Goal: Task Accomplishment & Management: Manage account settings

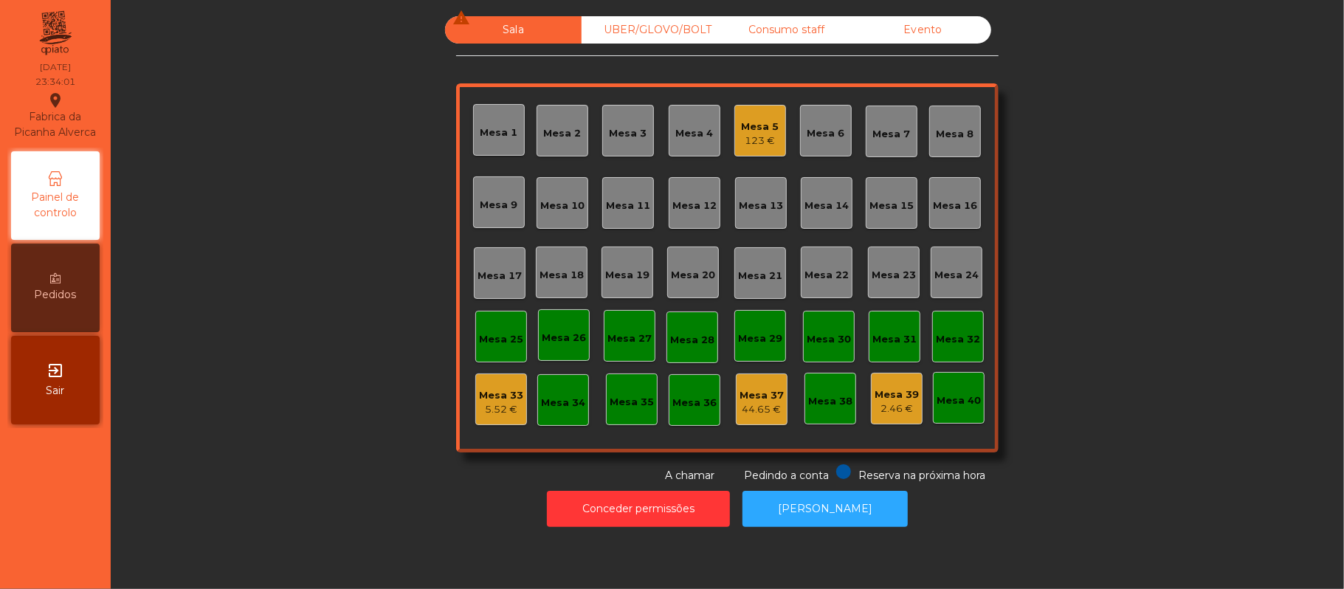
click at [750, 125] on div "Mesa 5" at bounding box center [761, 127] width 38 height 15
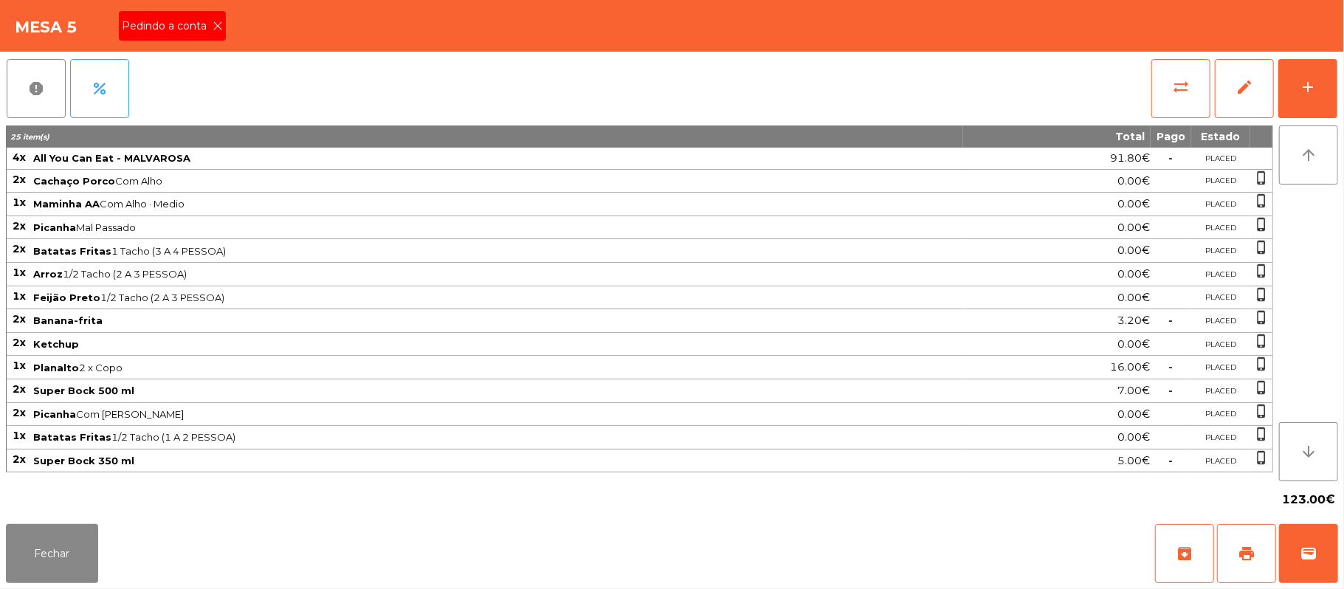
click at [182, 30] on span "Pedindo a conta" at bounding box center [167, 26] width 91 height 16
click at [1236, 539] on button "print" at bounding box center [1246, 553] width 59 height 59
click at [1296, 552] on button "wallet" at bounding box center [1308, 553] width 59 height 59
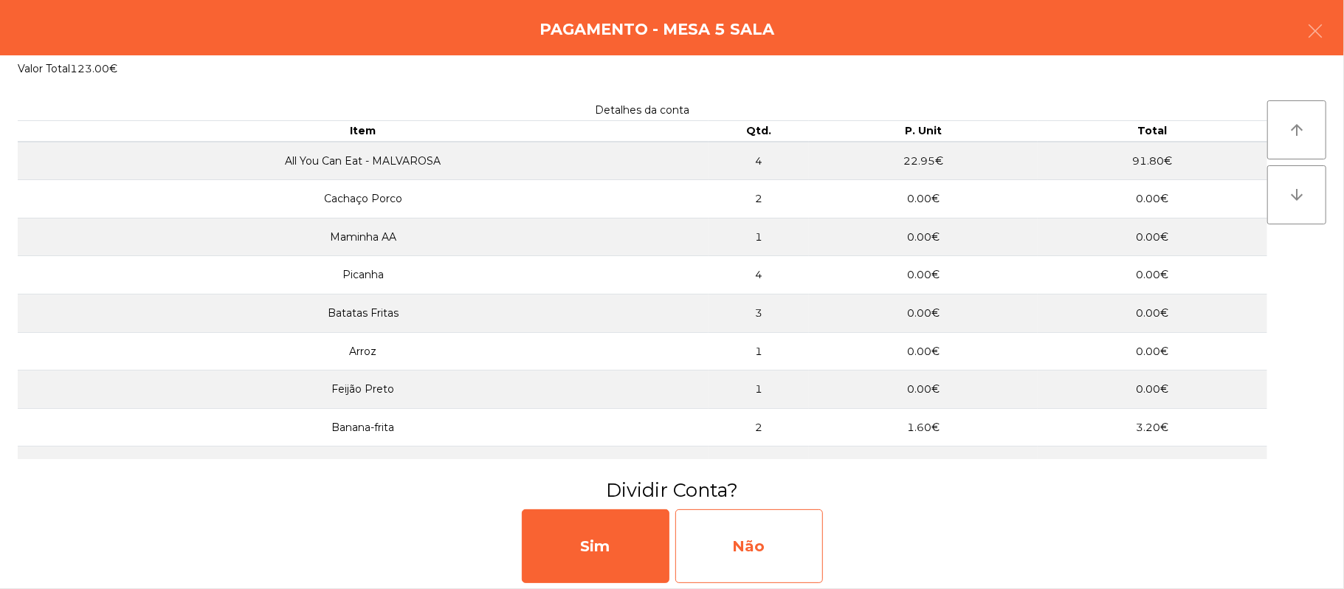
click at [804, 548] on div "Não" at bounding box center [749, 546] width 148 height 74
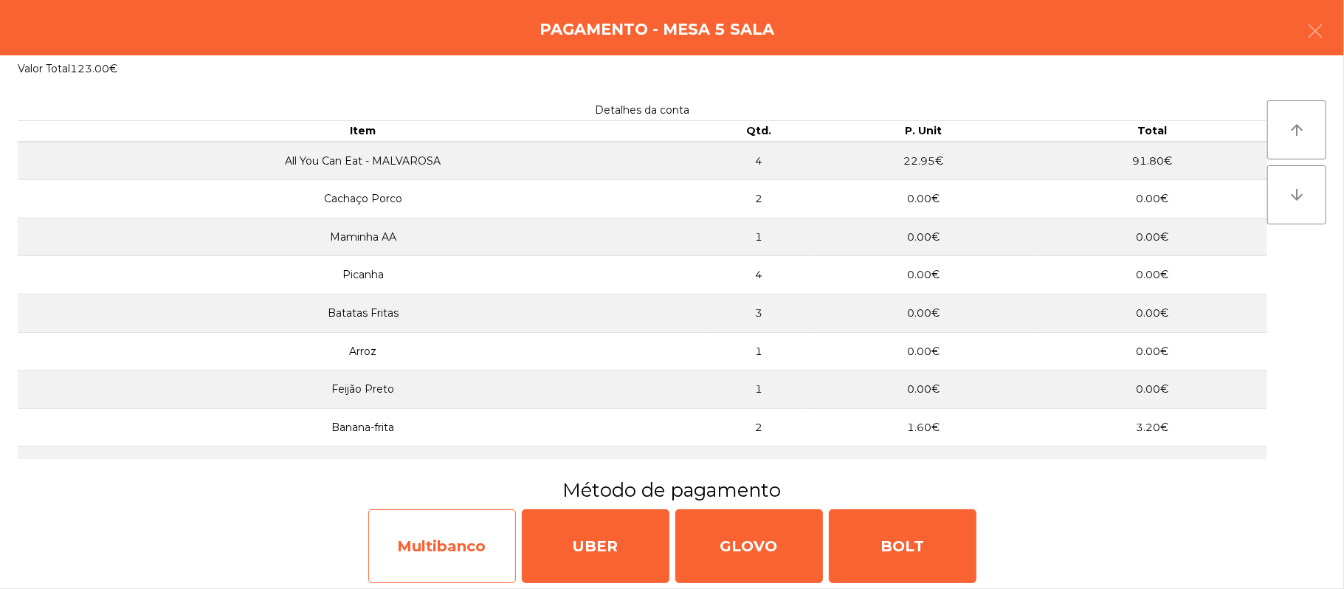
click at [443, 529] on div "Multibanco" at bounding box center [442, 546] width 148 height 74
select select "**"
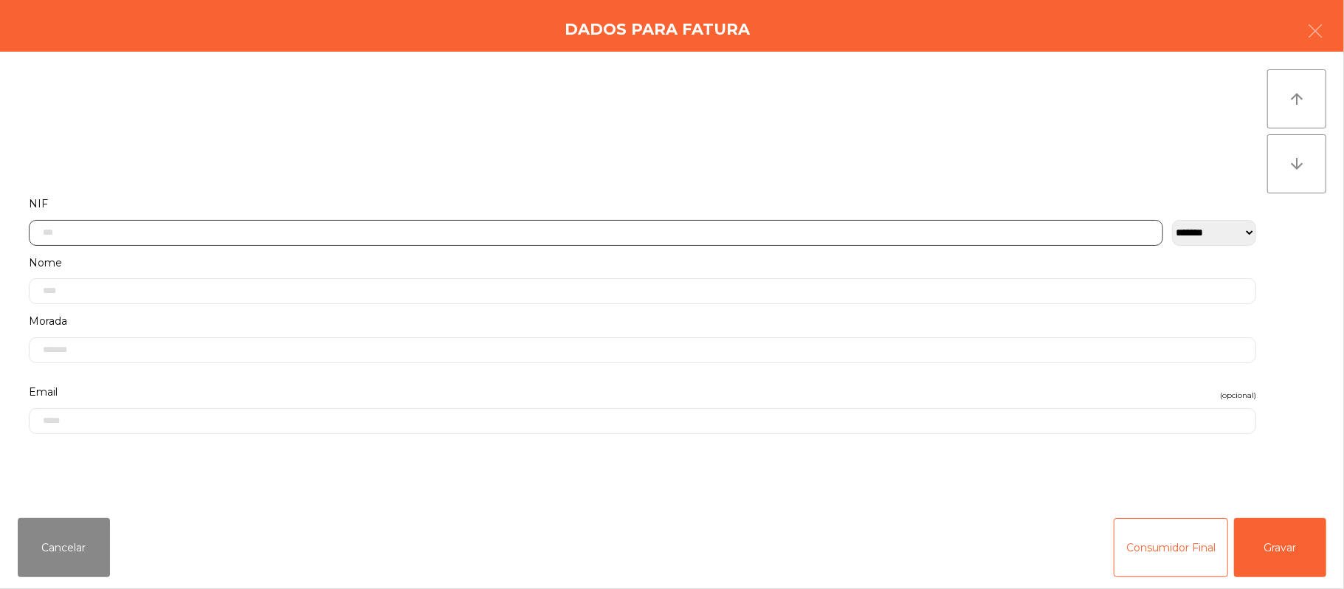
click at [534, 233] on input "text" at bounding box center [596, 233] width 1135 height 26
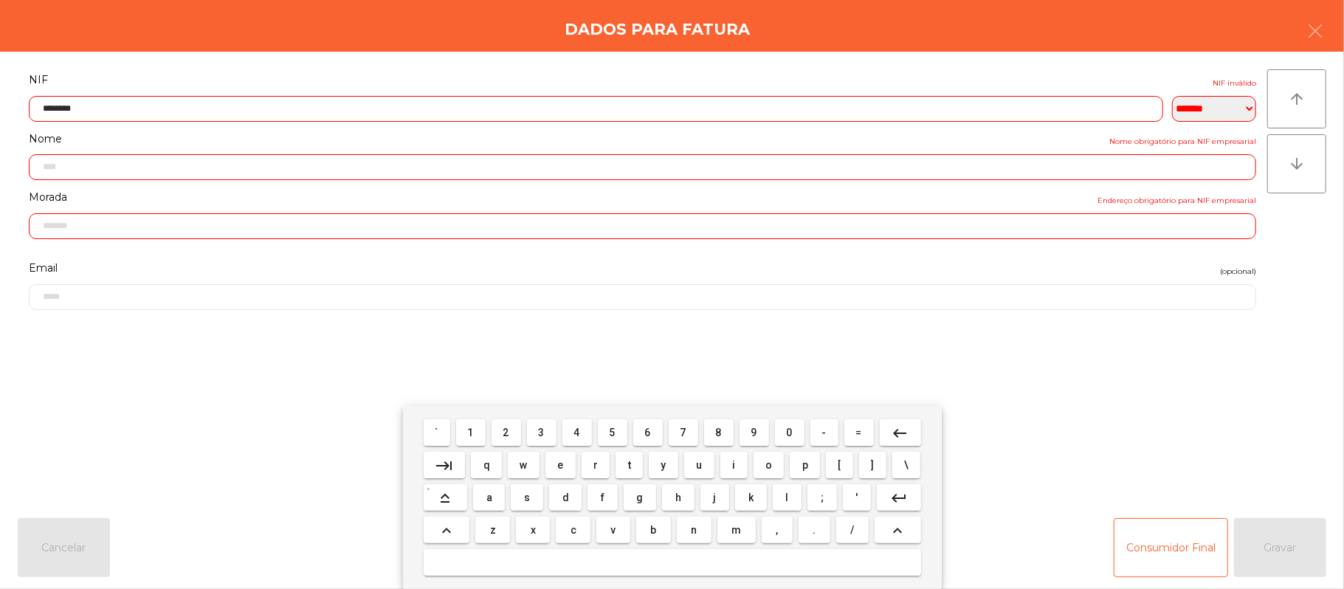
type input "*********"
type input "**********"
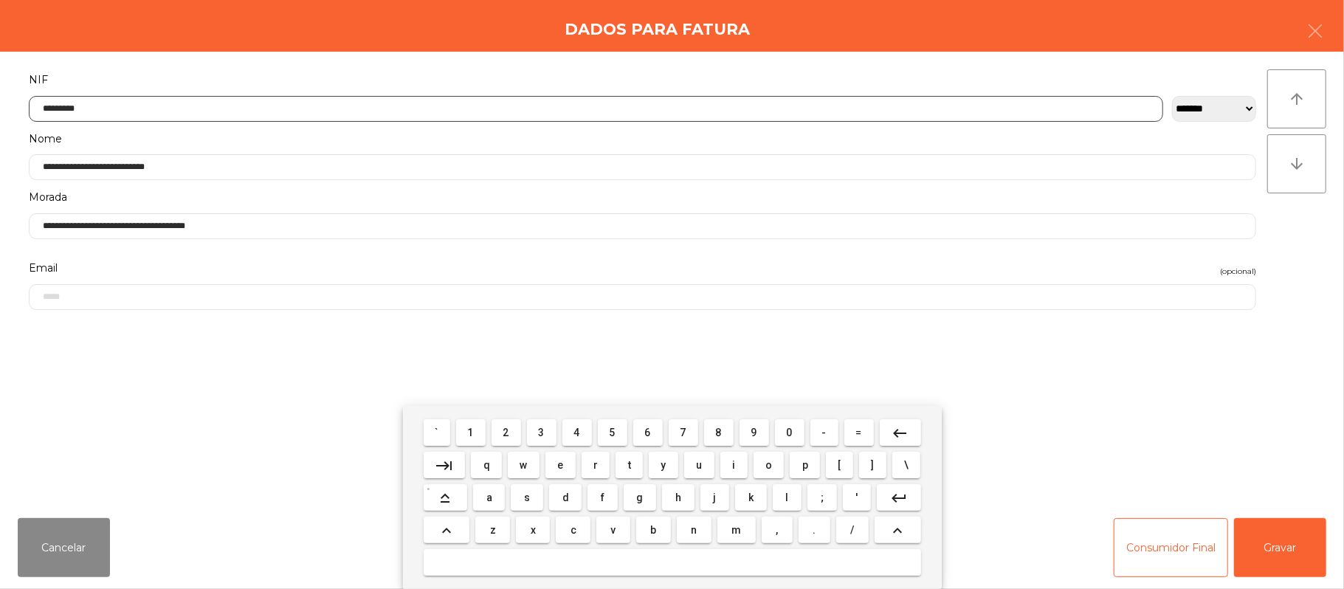
type input "*********"
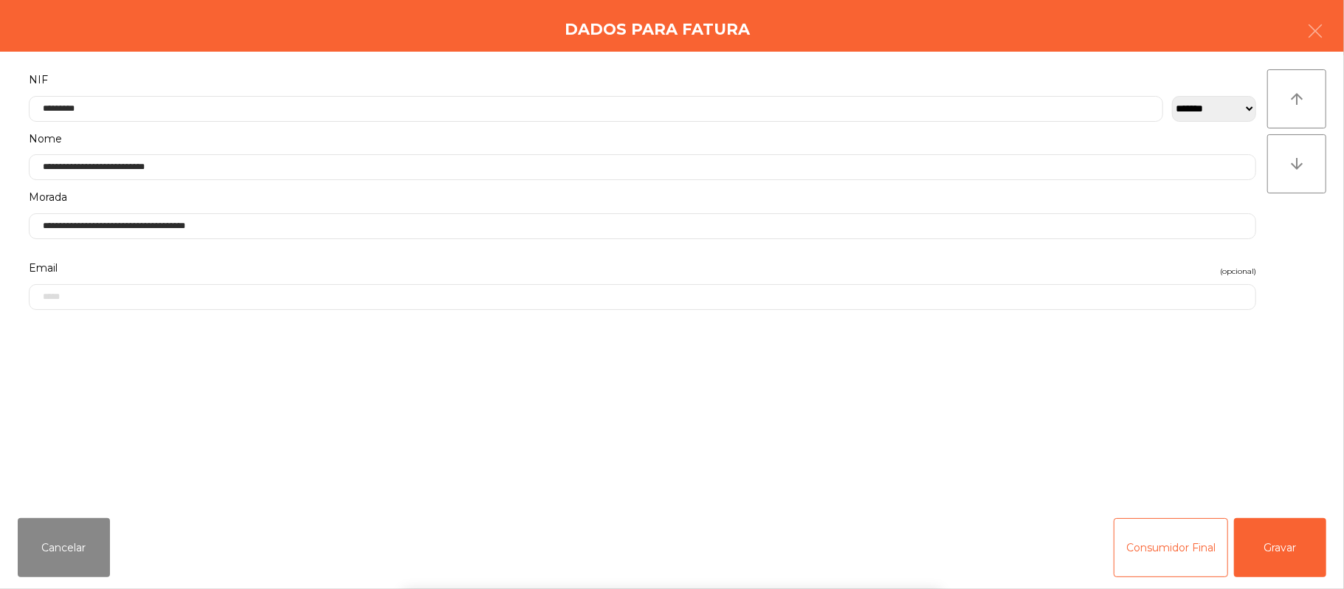
click at [1290, 533] on div "` 1 2 3 4 5 6 7 8 9 0 - = keyboard_backspace keyboard_tab q w e r t y u i o p […" at bounding box center [672, 497] width 1344 height 183
click at [1271, 529] on button "Gravar" at bounding box center [1280, 547] width 92 height 59
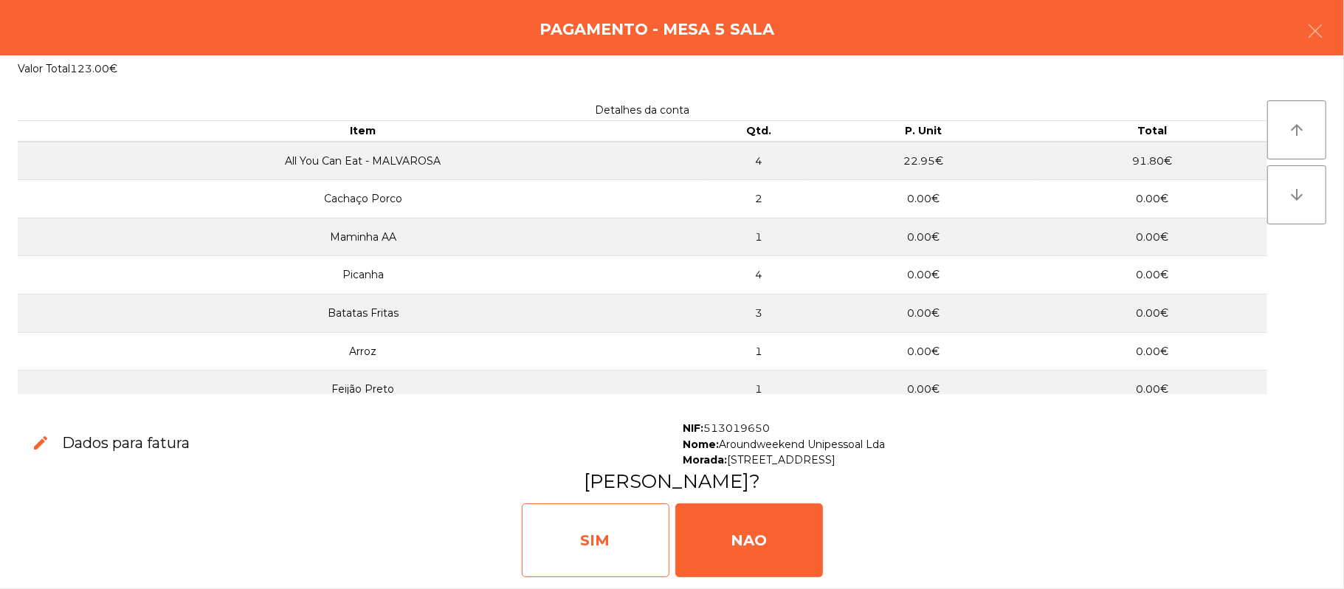
click at [611, 529] on div "SIM" at bounding box center [596, 540] width 148 height 74
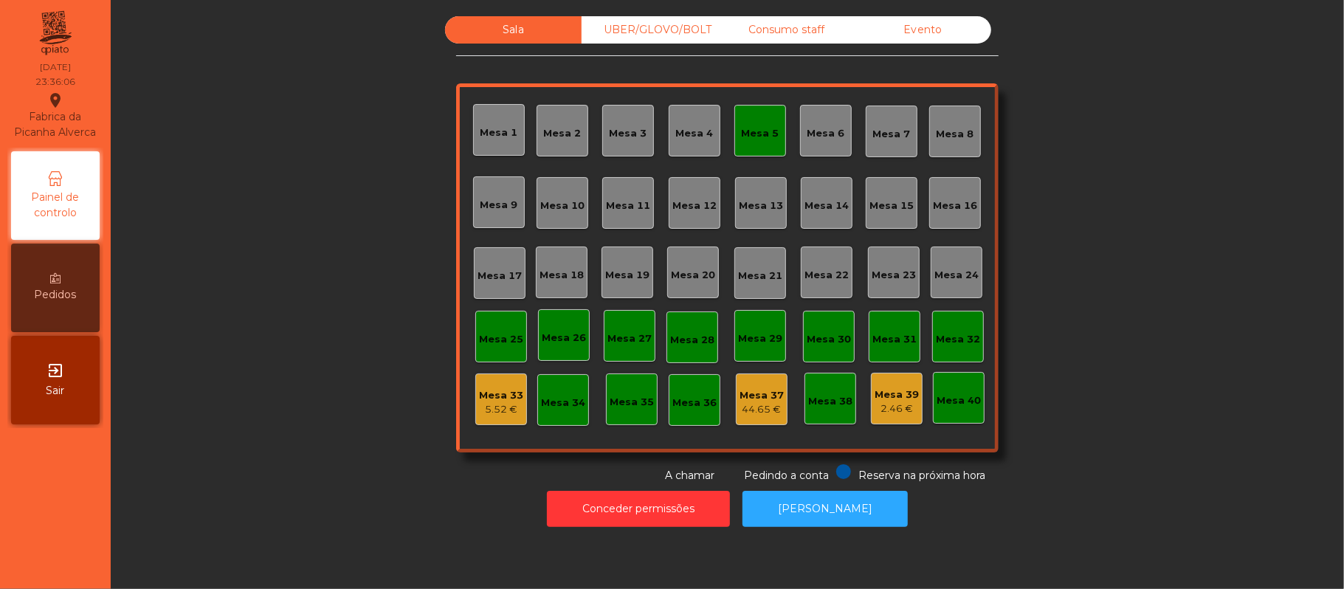
click at [754, 134] on div "Mesa 5" at bounding box center [761, 133] width 38 height 15
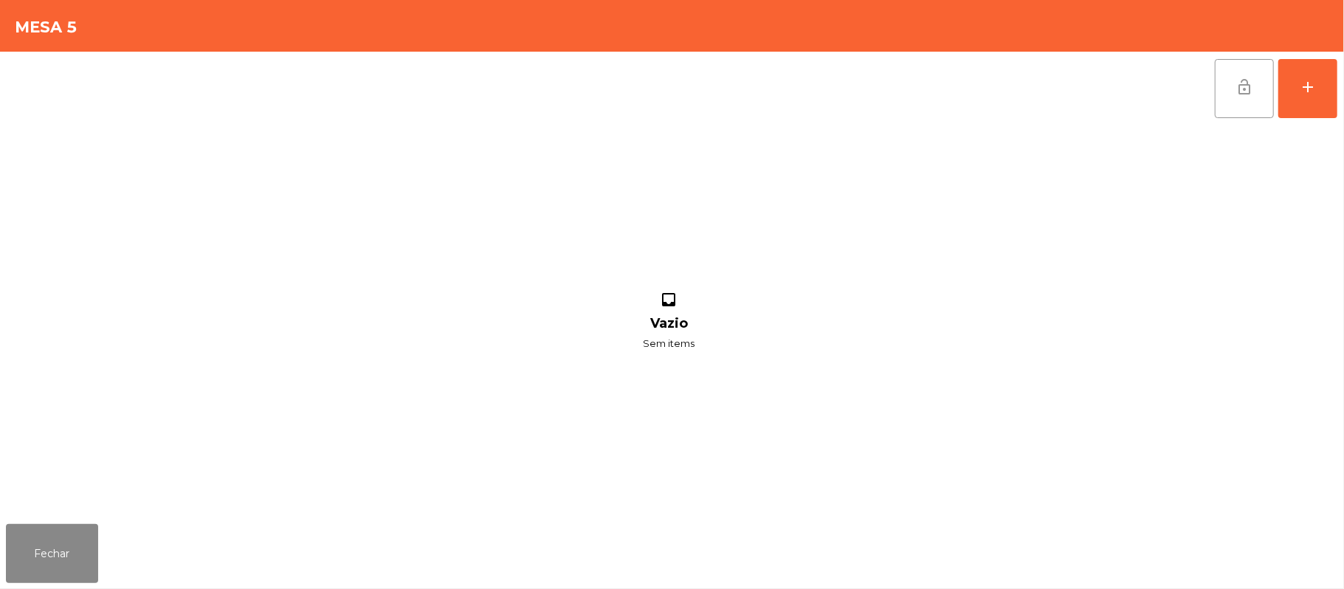
click at [1237, 89] on span "lock_open" at bounding box center [1245, 87] width 18 height 18
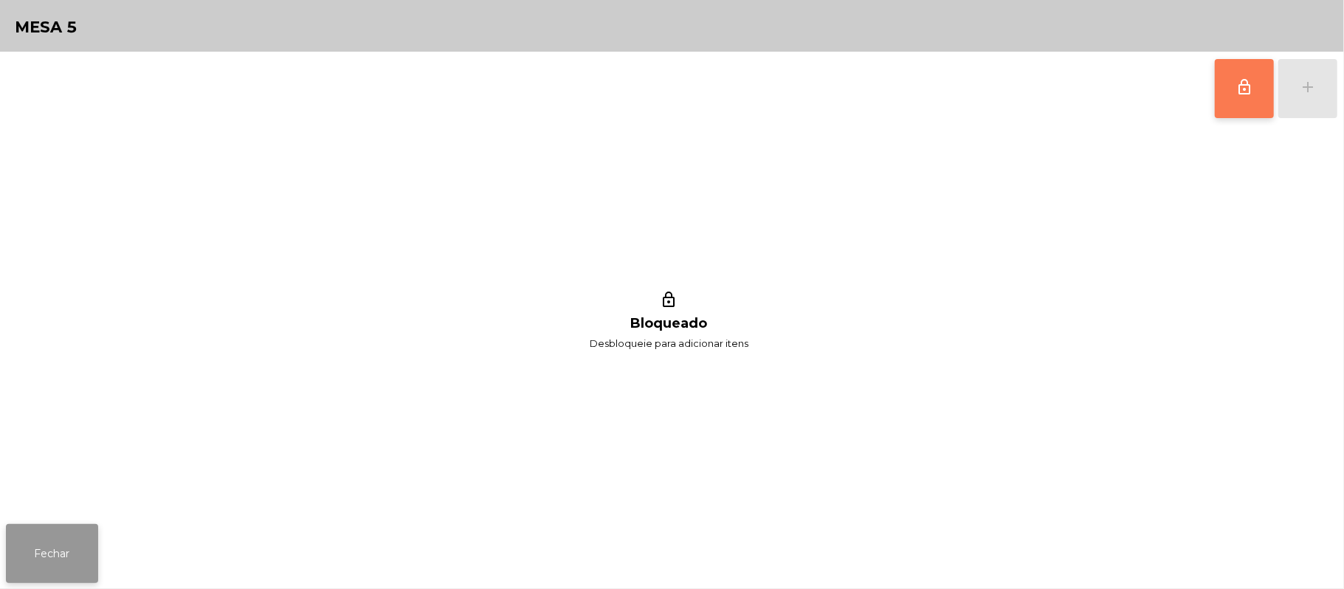
click at [74, 529] on button "Fechar" at bounding box center [52, 553] width 92 height 59
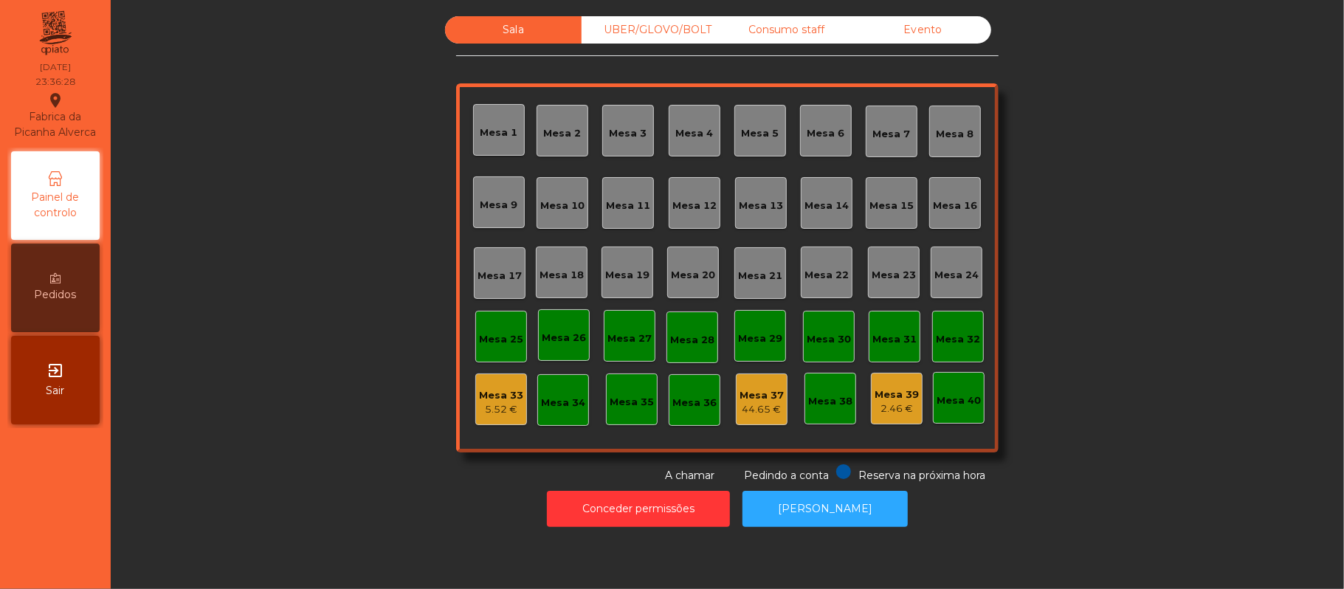
click at [916, 31] on div "Evento" at bounding box center [923, 29] width 137 height 27
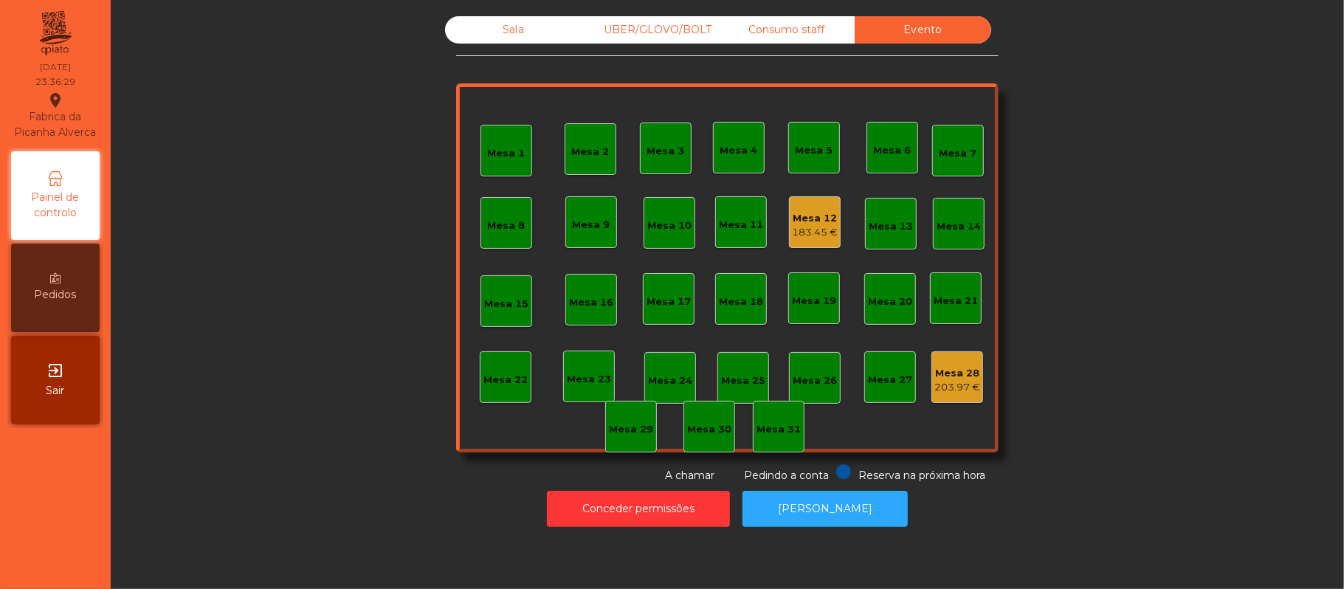
click at [804, 219] on div "Mesa 12" at bounding box center [815, 218] width 46 height 15
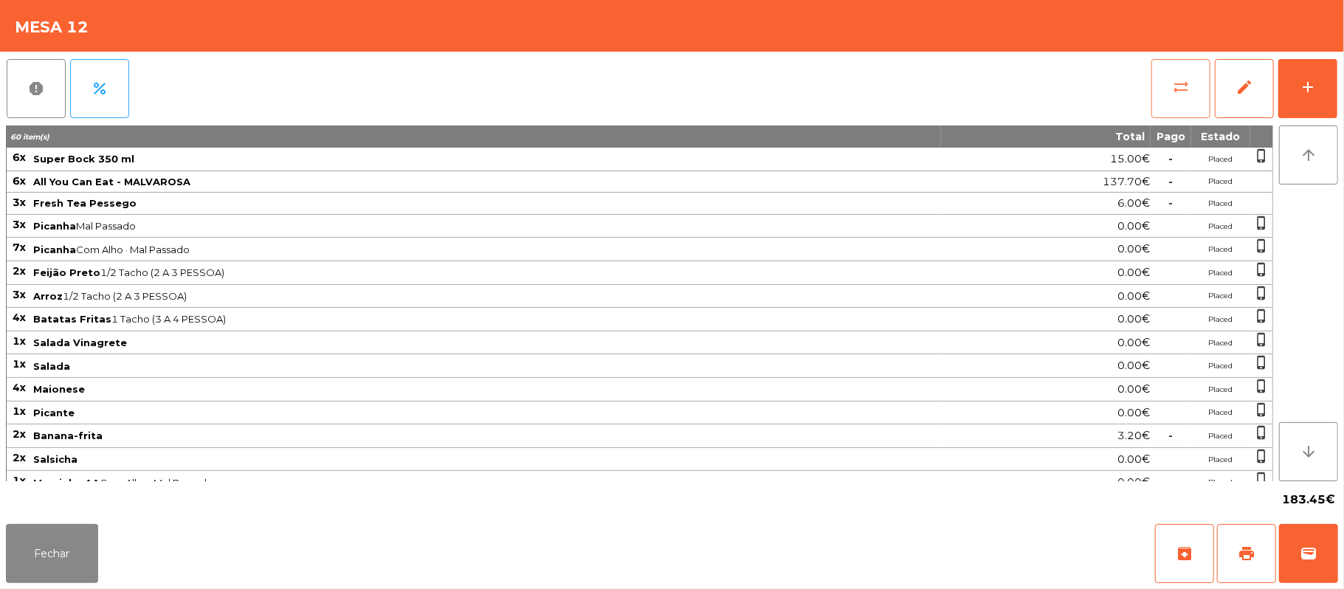
click at [1163, 83] on button "sync_alt" at bounding box center [1181, 88] width 59 height 59
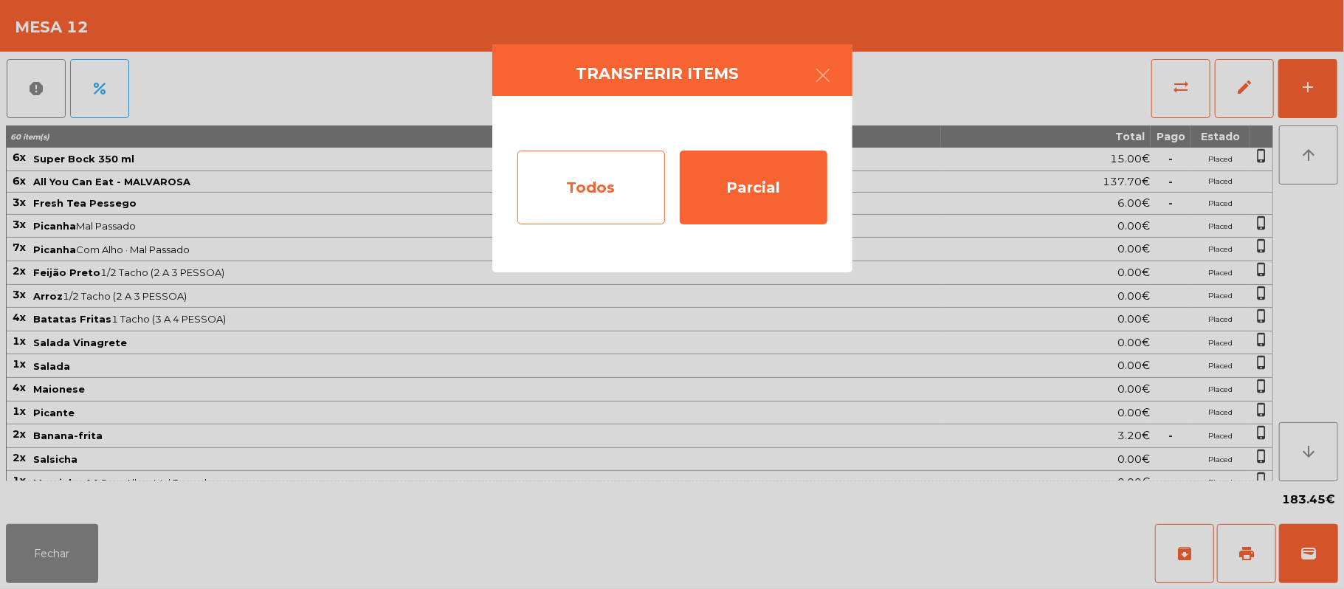
click at [601, 164] on div "Todos" at bounding box center [591, 188] width 148 height 74
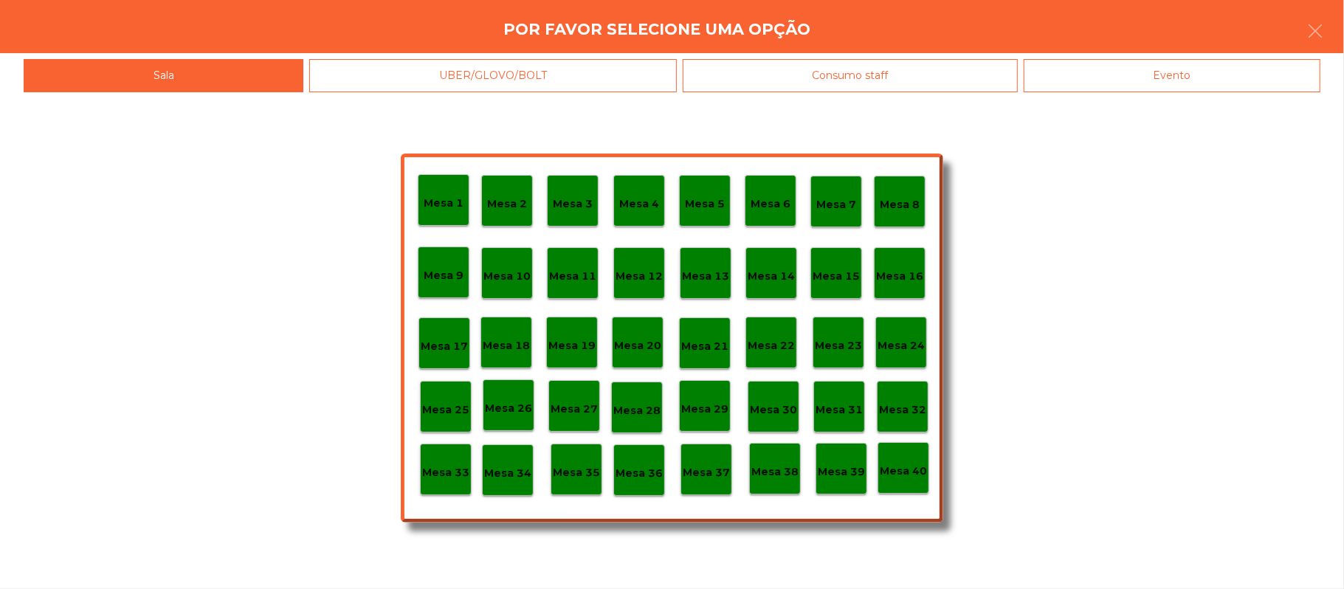
click at [1200, 72] on div "Evento" at bounding box center [1172, 75] width 297 height 33
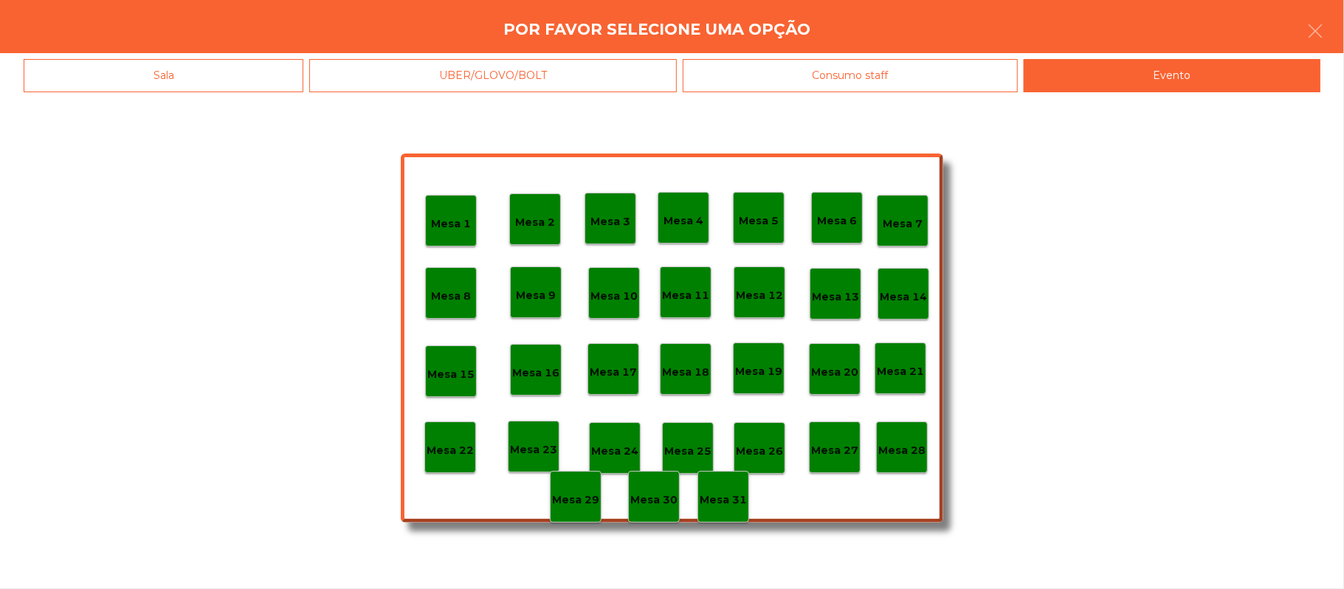
click at [901, 437] on div "Mesa 28" at bounding box center [901, 447] width 47 height 23
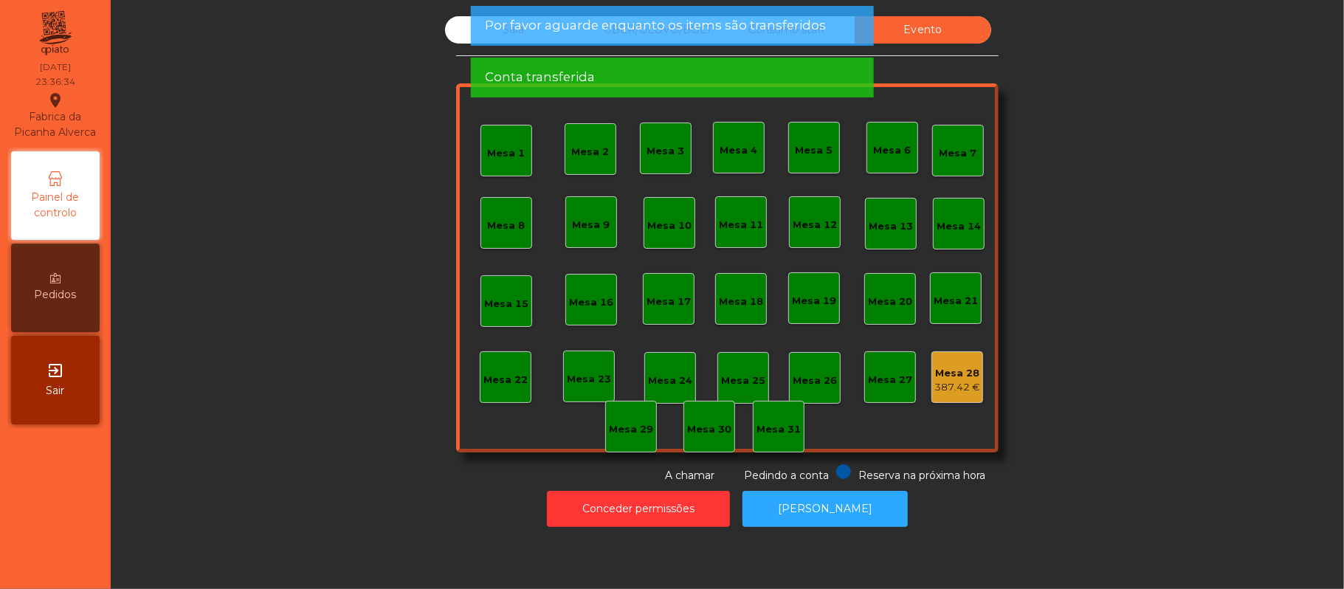
click at [927, 34] on div "Evento" at bounding box center [923, 29] width 137 height 27
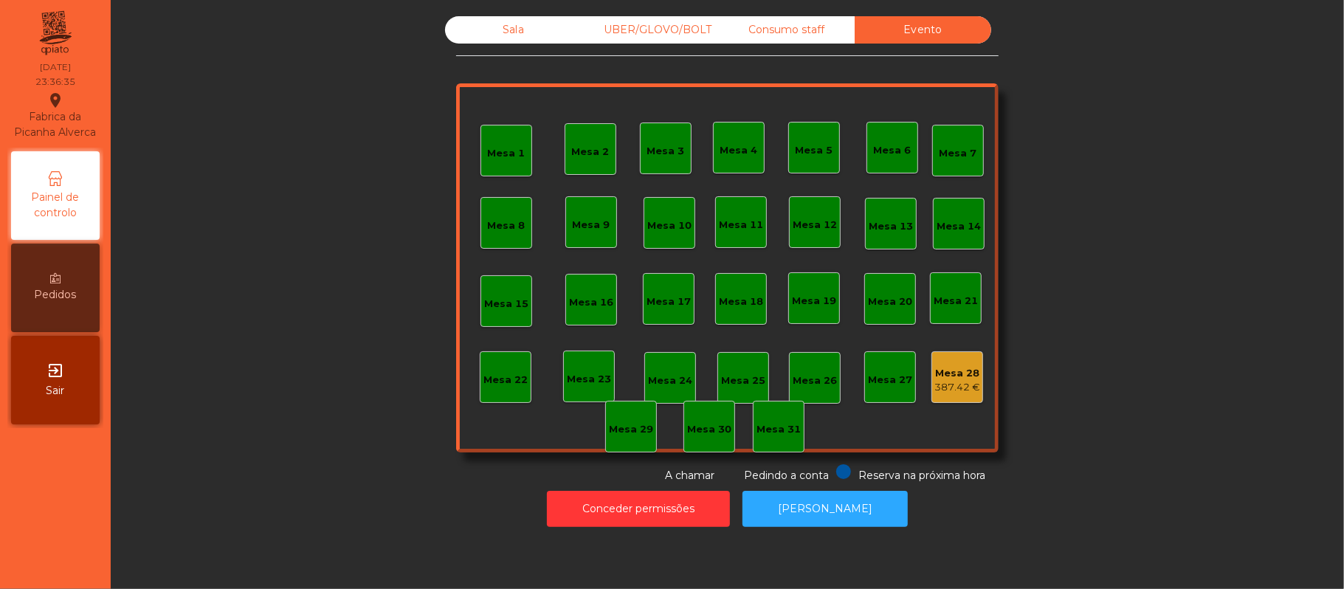
click at [783, 30] on div "Consumo staff" at bounding box center [786, 29] width 137 height 27
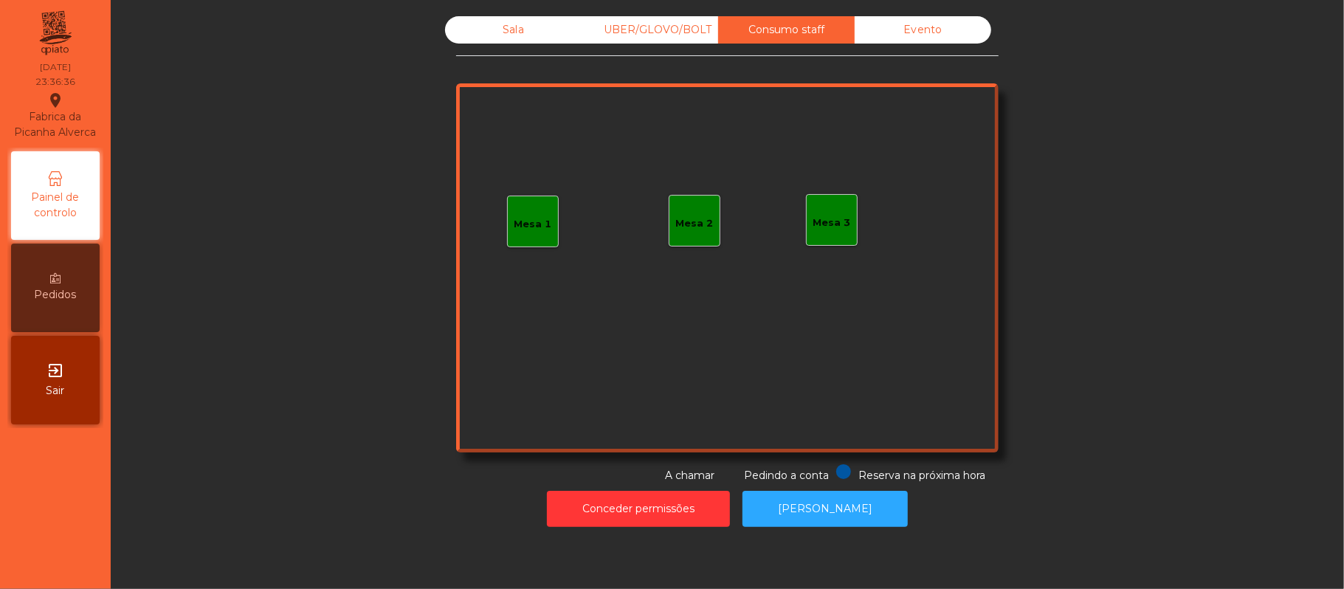
click at [668, 30] on div "UBER/GLOVO/BOLT" at bounding box center [650, 29] width 137 height 27
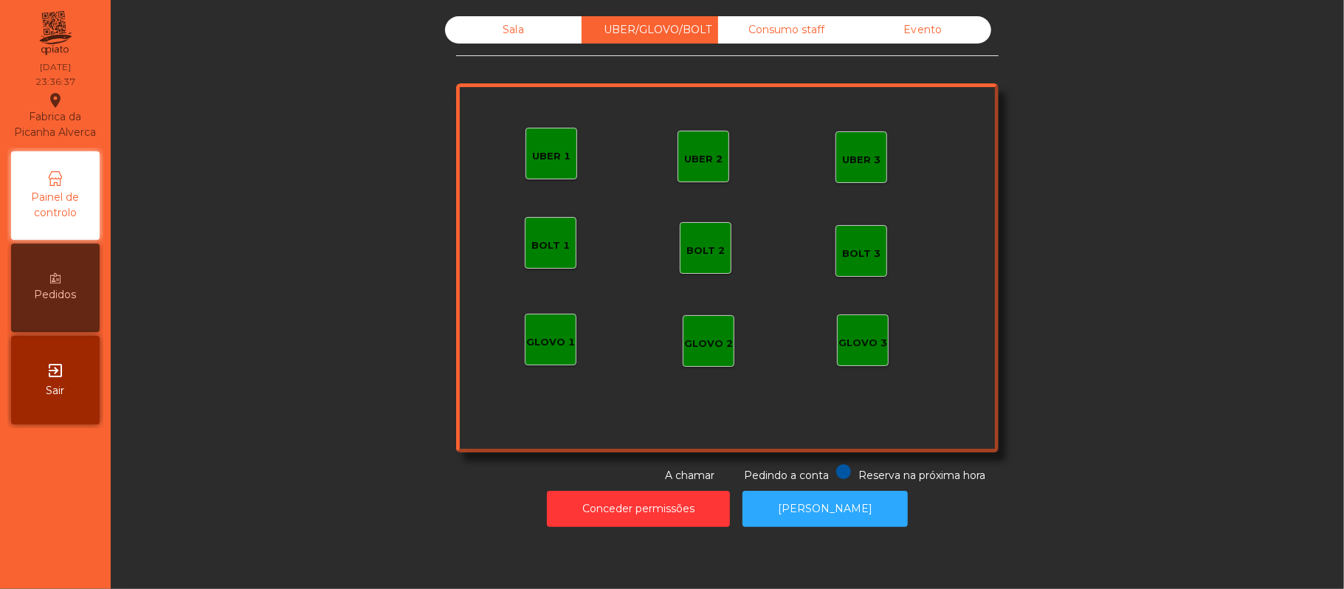
click at [512, 27] on div "Sala" at bounding box center [513, 29] width 137 height 27
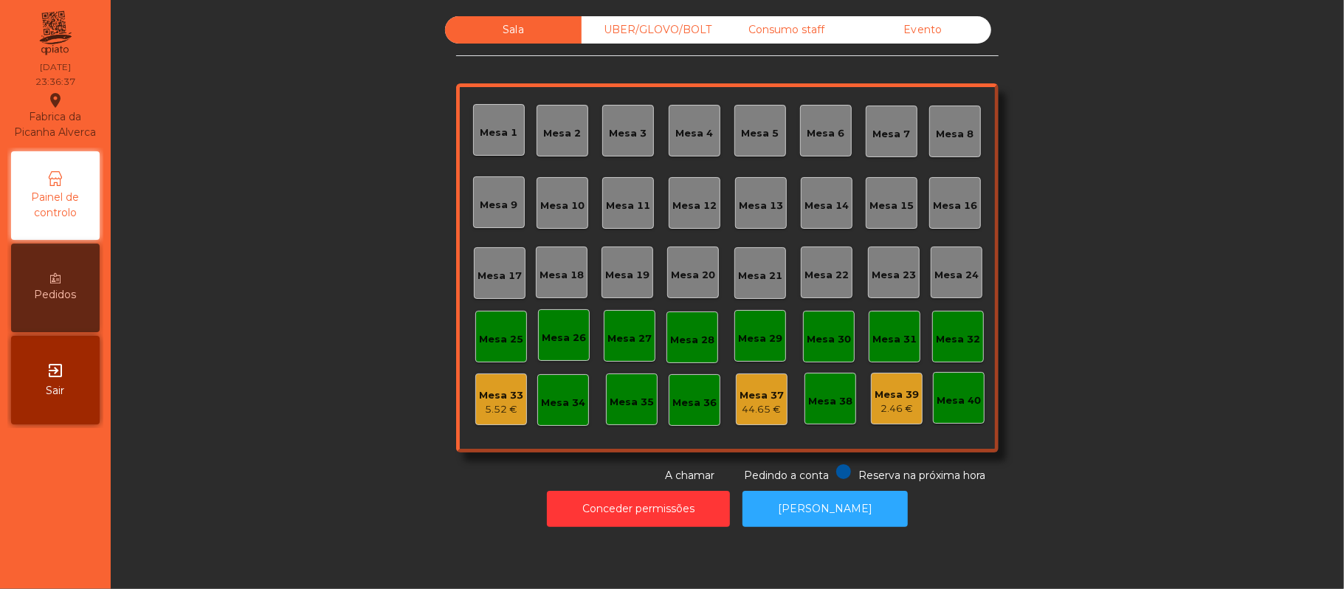
click at [760, 127] on div "Mesa 5" at bounding box center [761, 133] width 38 height 15
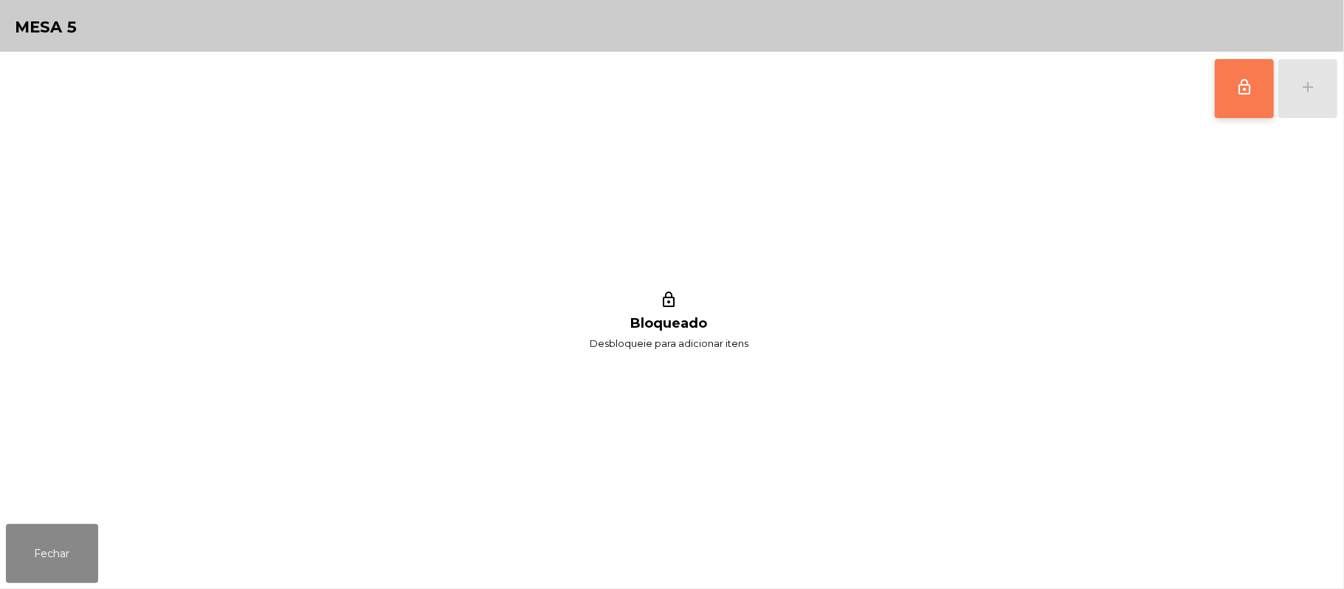
click at [1234, 89] on button "lock_outline" at bounding box center [1244, 88] width 59 height 59
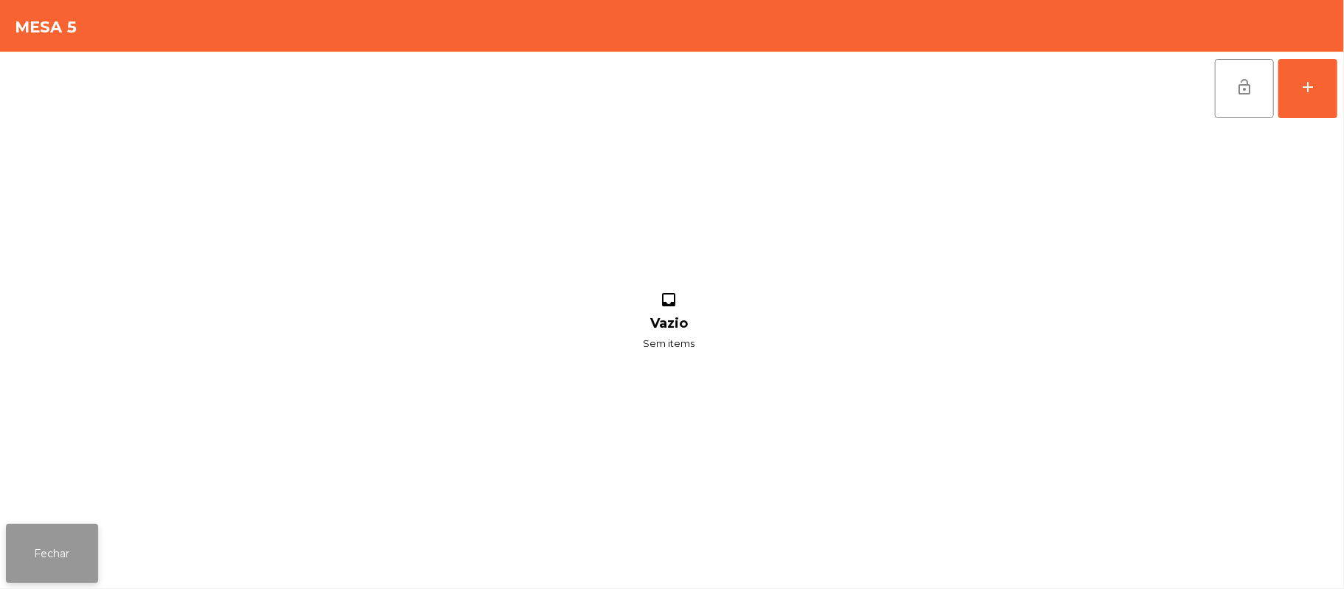
click at [43, 559] on button "Fechar" at bounding box center [52, 553] width 92 height 59
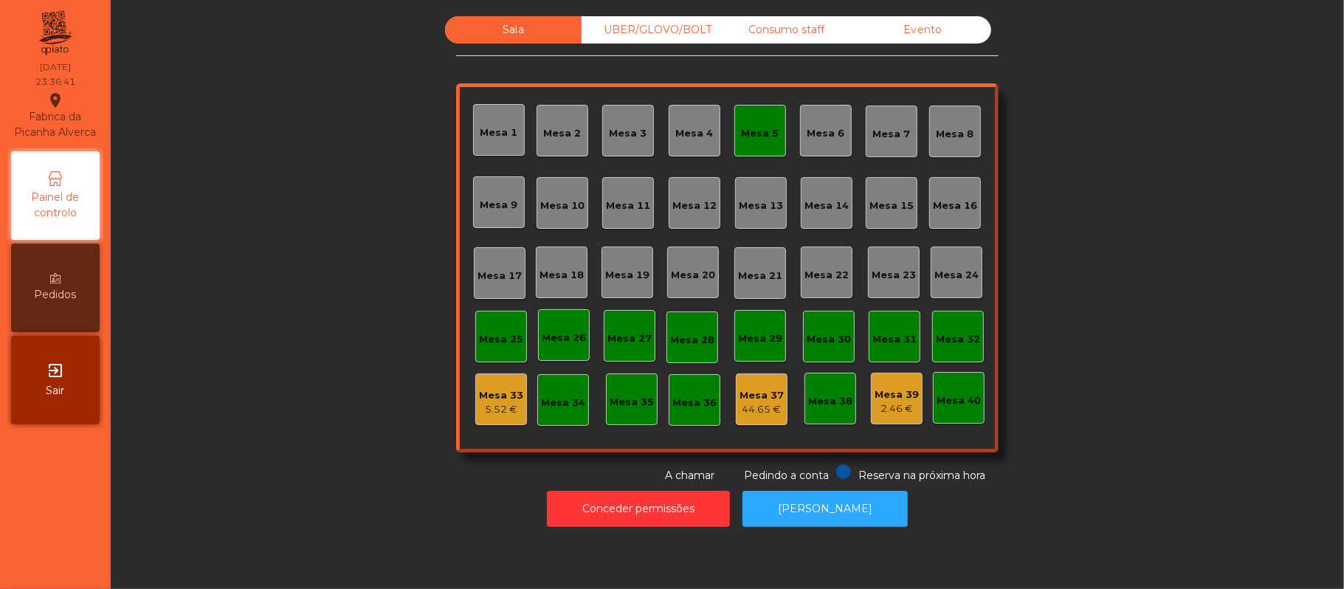
click at [751, 131] on div "Mesa 5" at bounding box center [761, 133] width 38 height 15
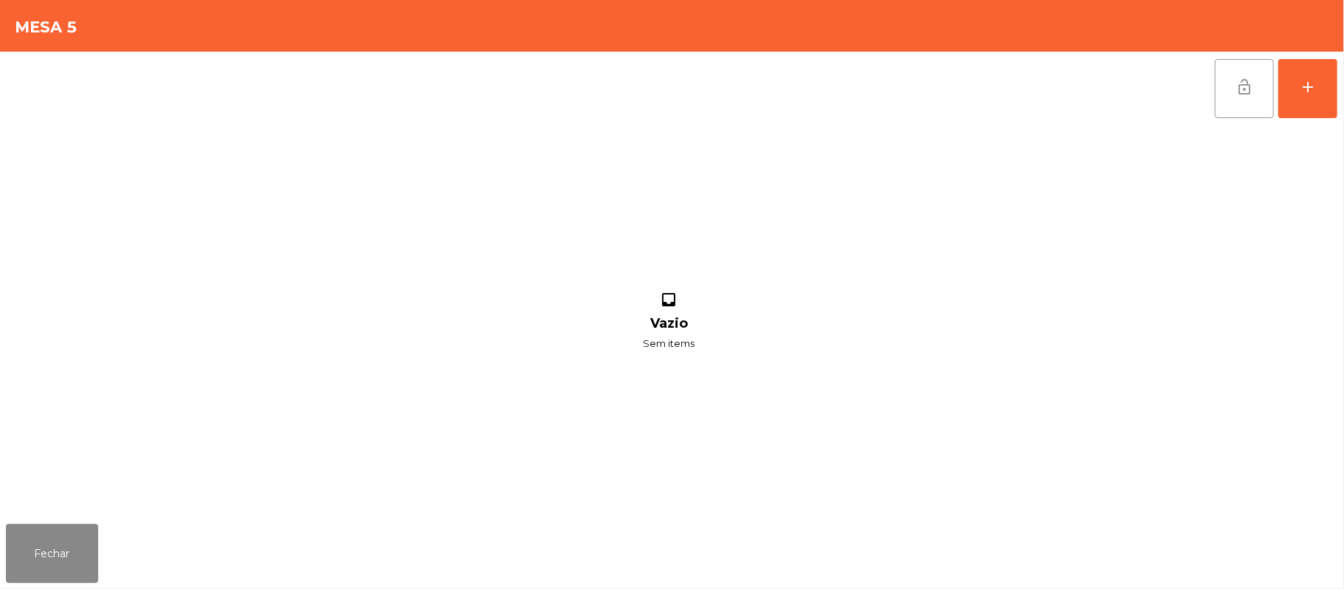
click at [1226, 94] on button "lock_open" at bounding box center [1244, 88] width 59 height 59
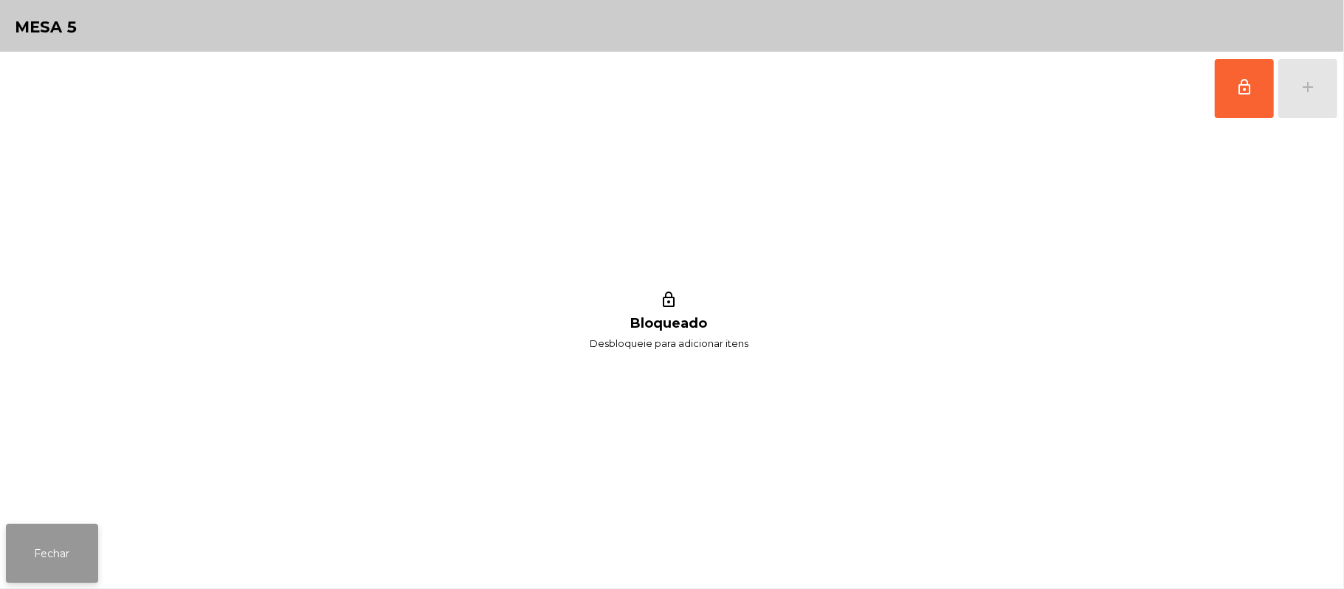
click at [68, 548] on button "Fechar" at bounding box center [52, 553] width 92 height 59
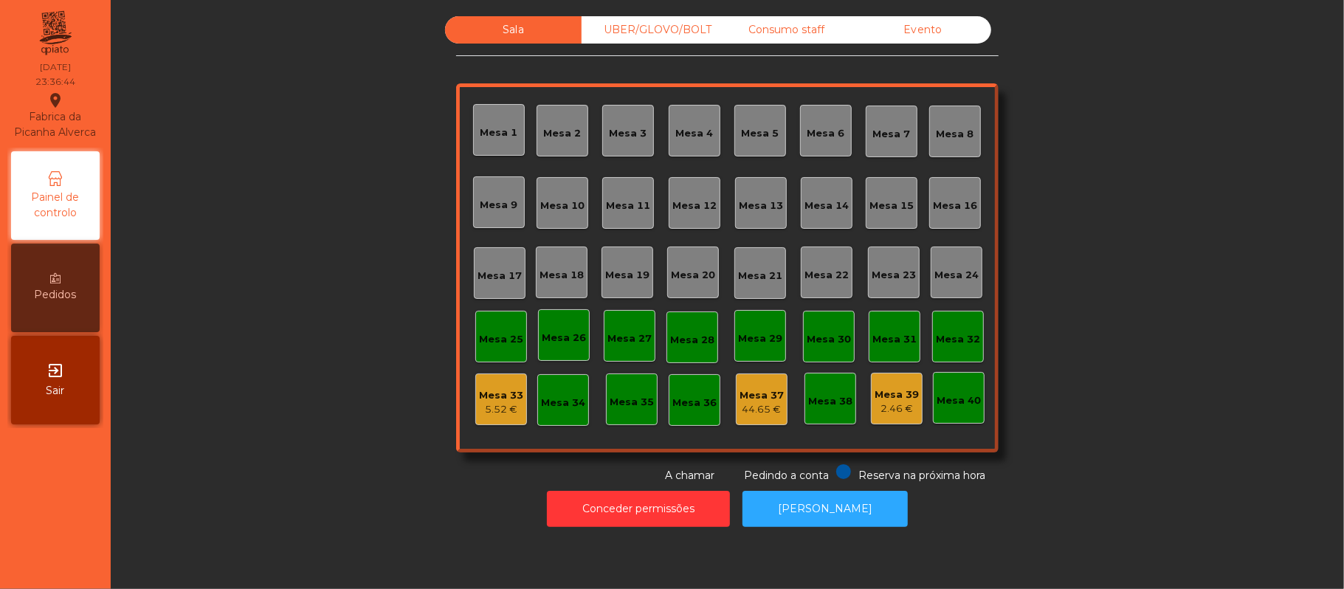
click at [889, 393] on div "Mesa 39" at bounding box center [897, 395] width 44 height 15
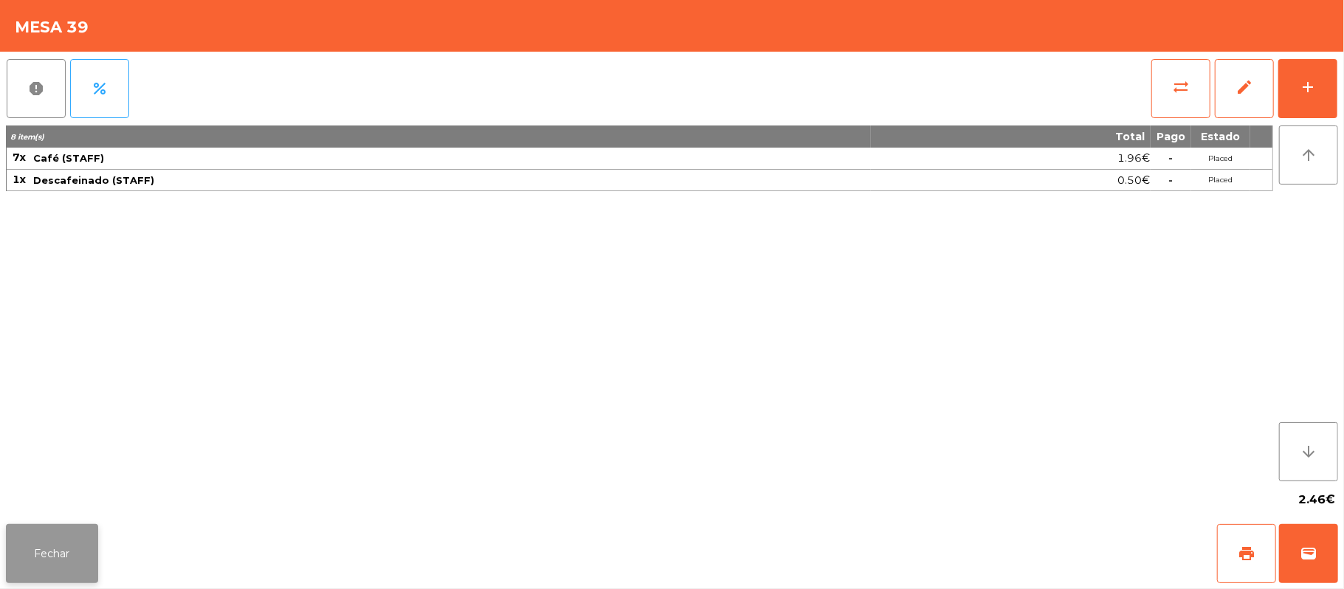
click at [48, 565] on button "Fechar" at bounding box center [52, 553] width 92 height 59
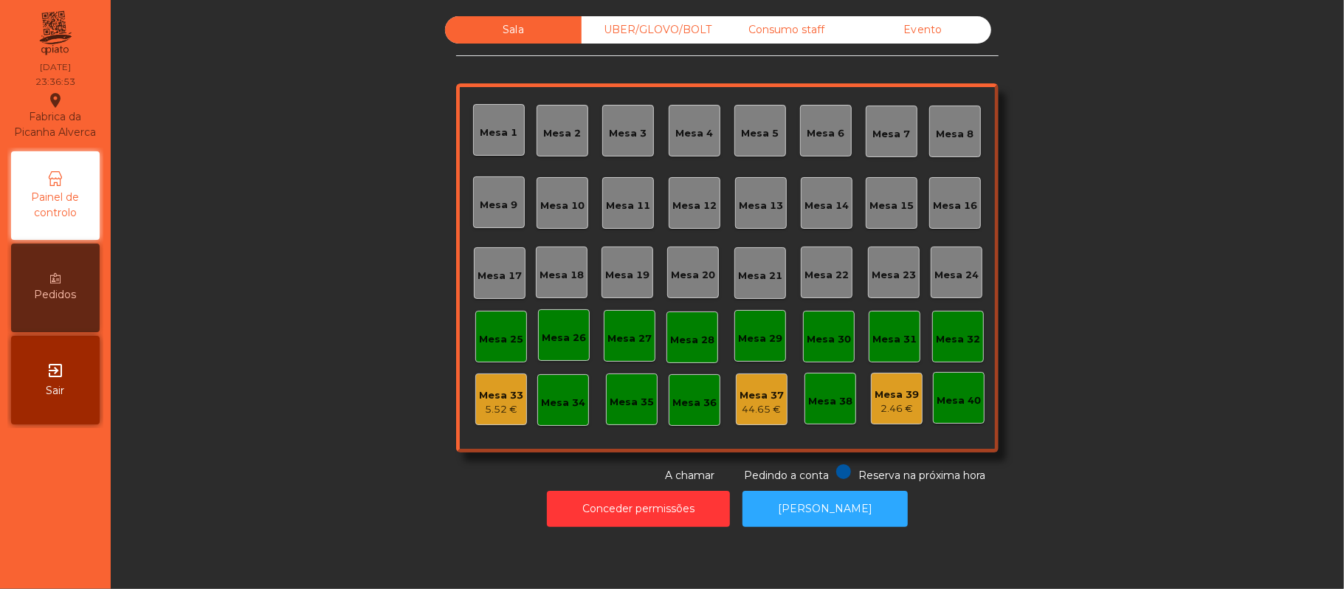
click at [485, 399] on div "Mesa 33" at bounding box center [501, 395] width 44 height 15
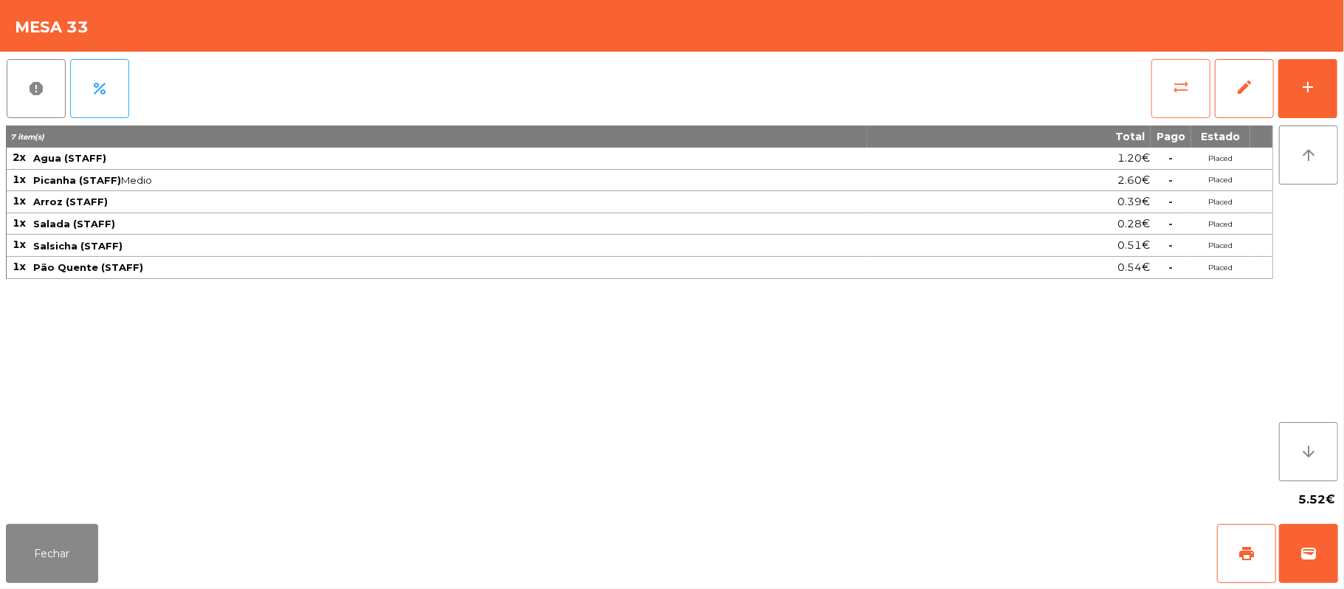
click at [1170, 90] on button "sync_alt" at bounding box center [1181, 88] width 59 height 59
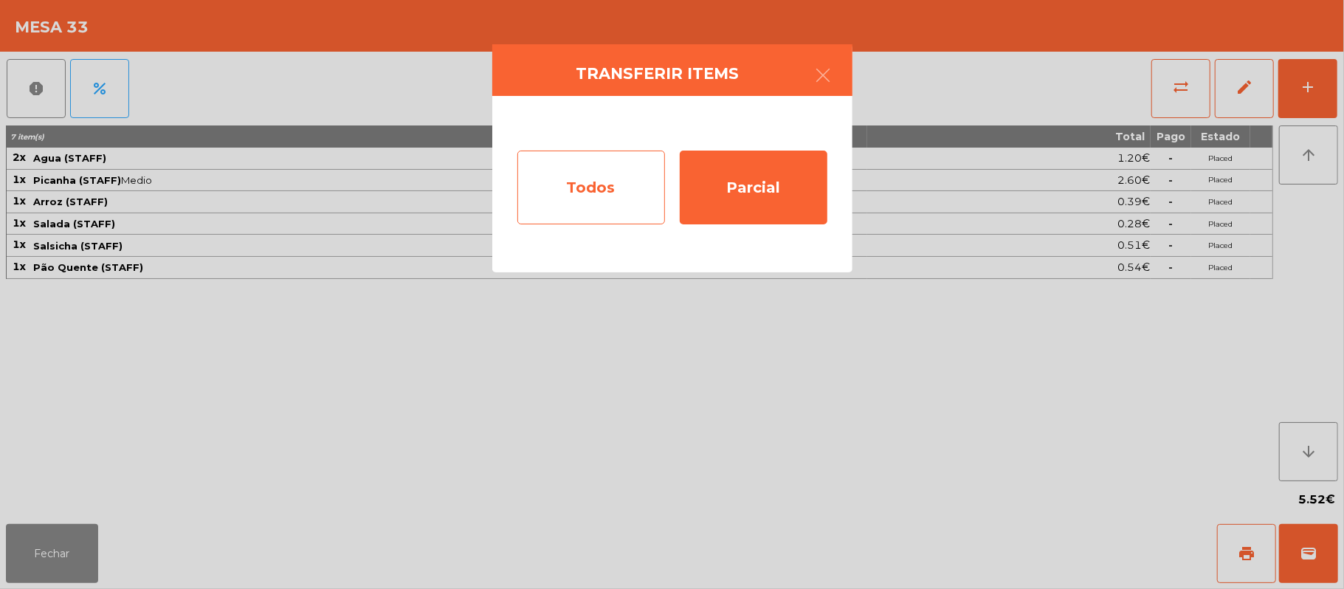
click at [602, 189] on div "Todos" at bounding box center [591, 188] width 148 height 74
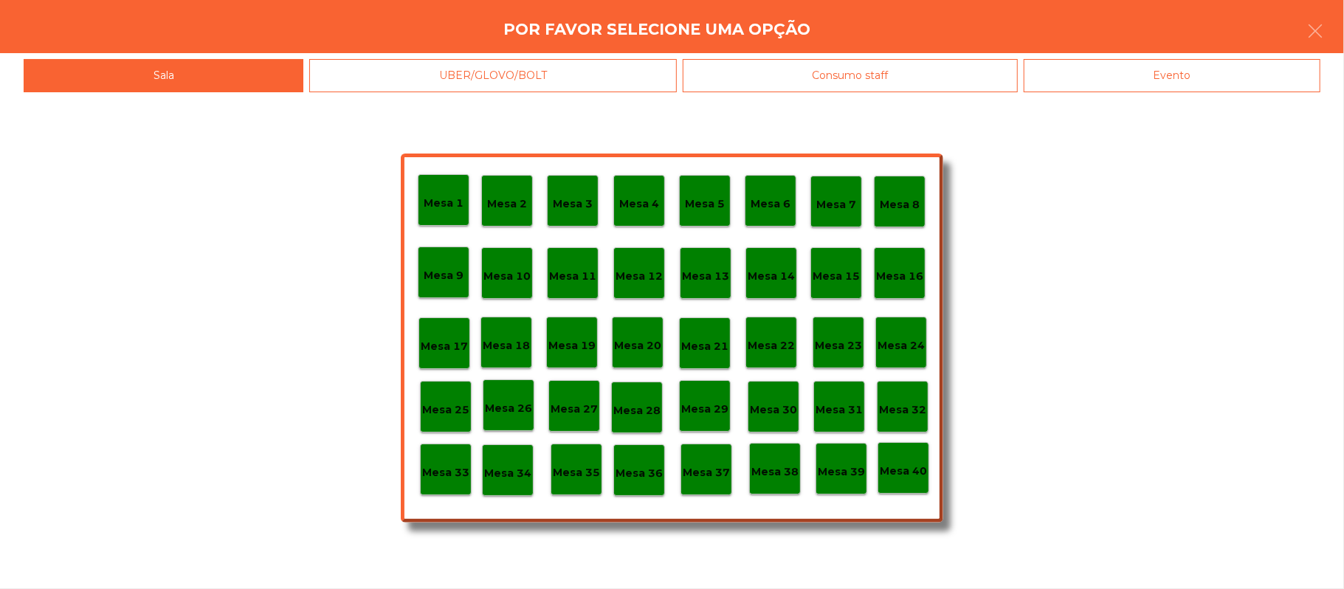
click at [836, 473] on p "Mesa 39" at bounding box center [841, 472] width 47 height 17
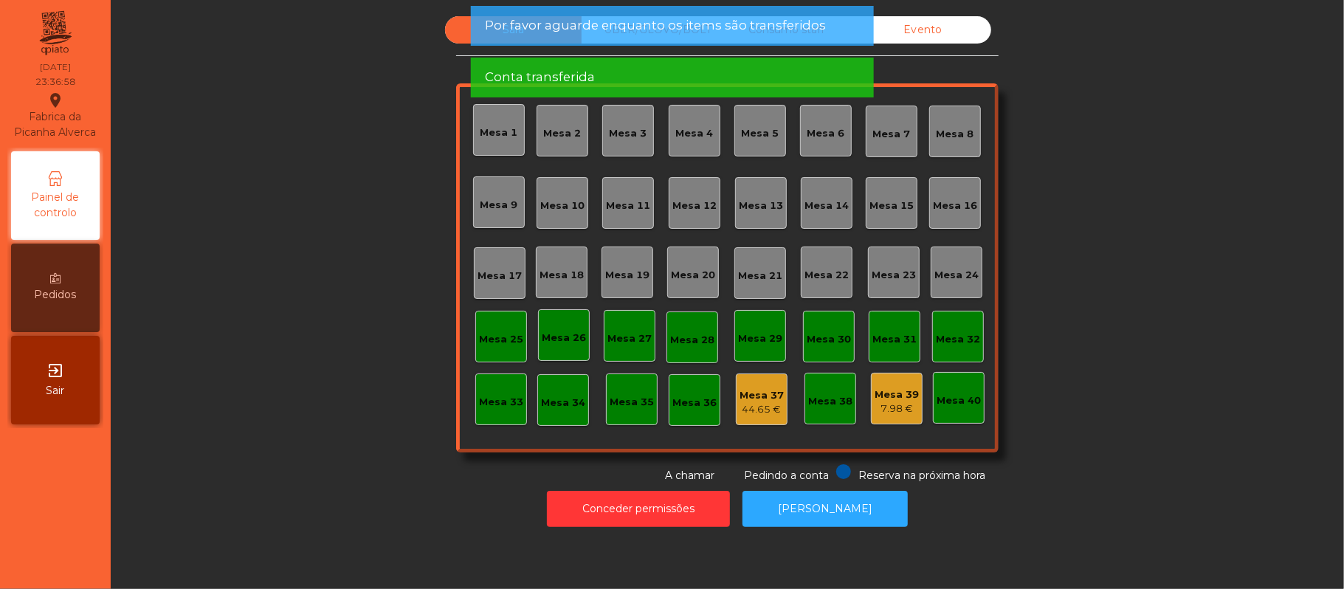
click at [750, 134] on div "Mesa 5" at bounding box center [761, 133] width 38 height 15
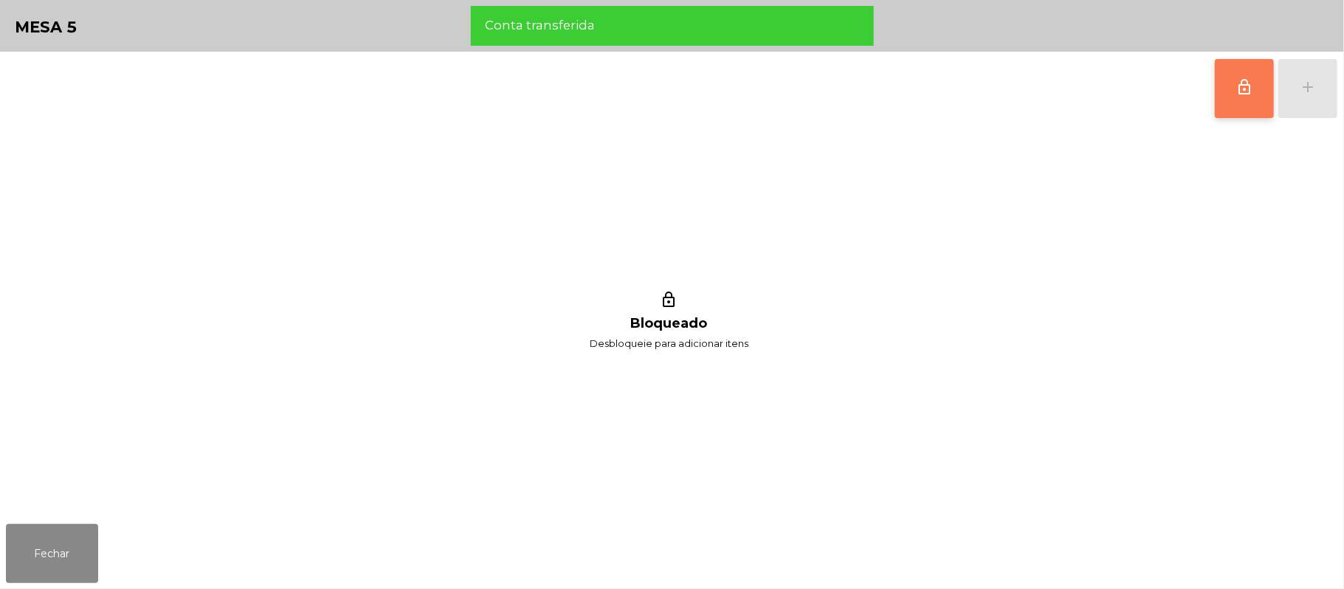
click at [1217, 93] on button "lock_outline" at bounding box center [1244, 88] width 59 height 59
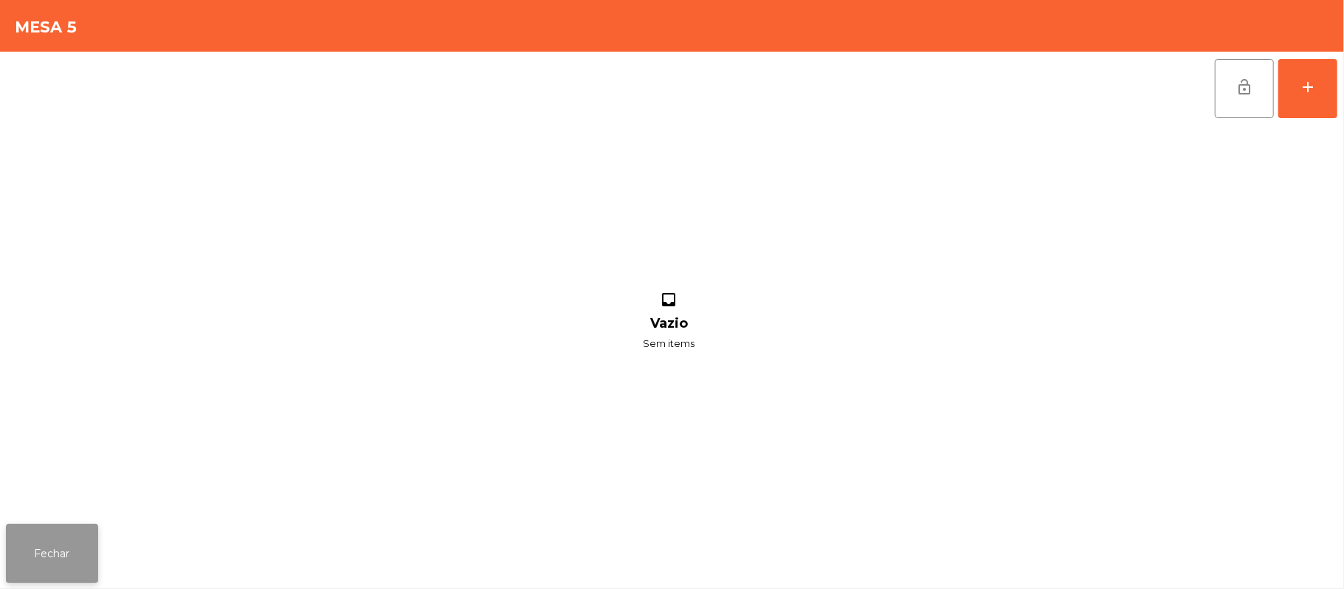
click at [58, 557] on button "Fechar" at bounding box center [52, 553] width 92 height 59
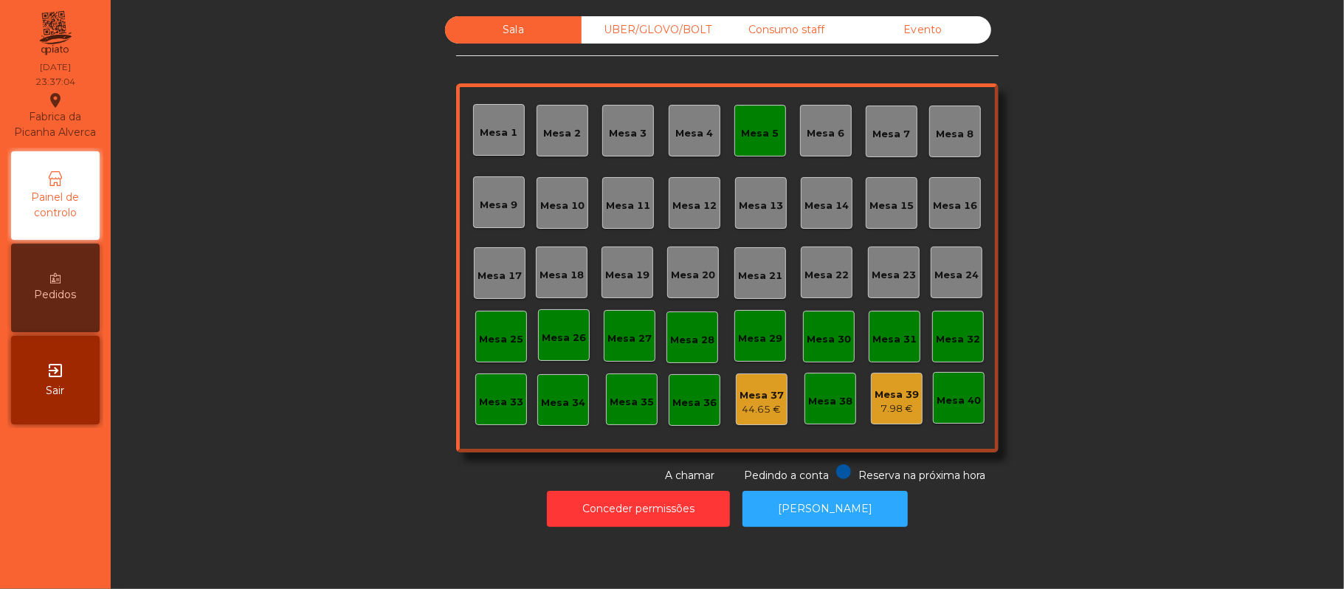
click at [738, 145] on div "Mesa 5" at bounding box center [760, 131] width 52 height 52
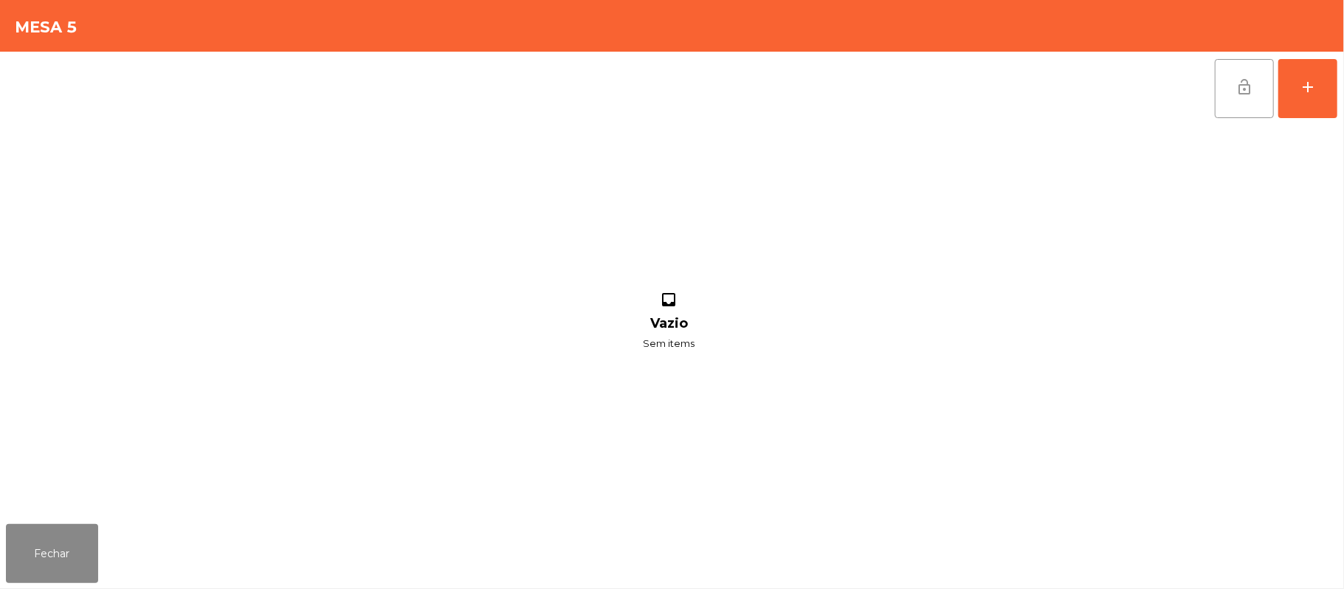
click at [1227, 93] on button "lock_open" at bounding box center [1244, 88] width 59 height 59
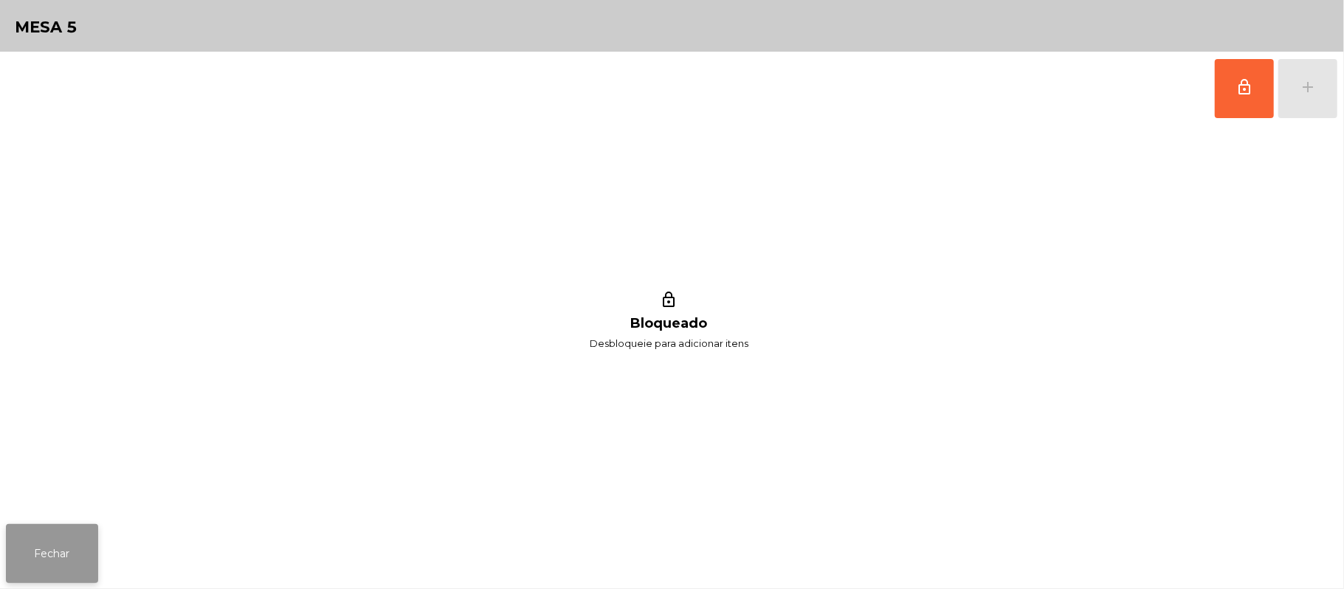
click at [49, 565] on button "Fechar" at bounding box center [52, 553] width 92 height 59
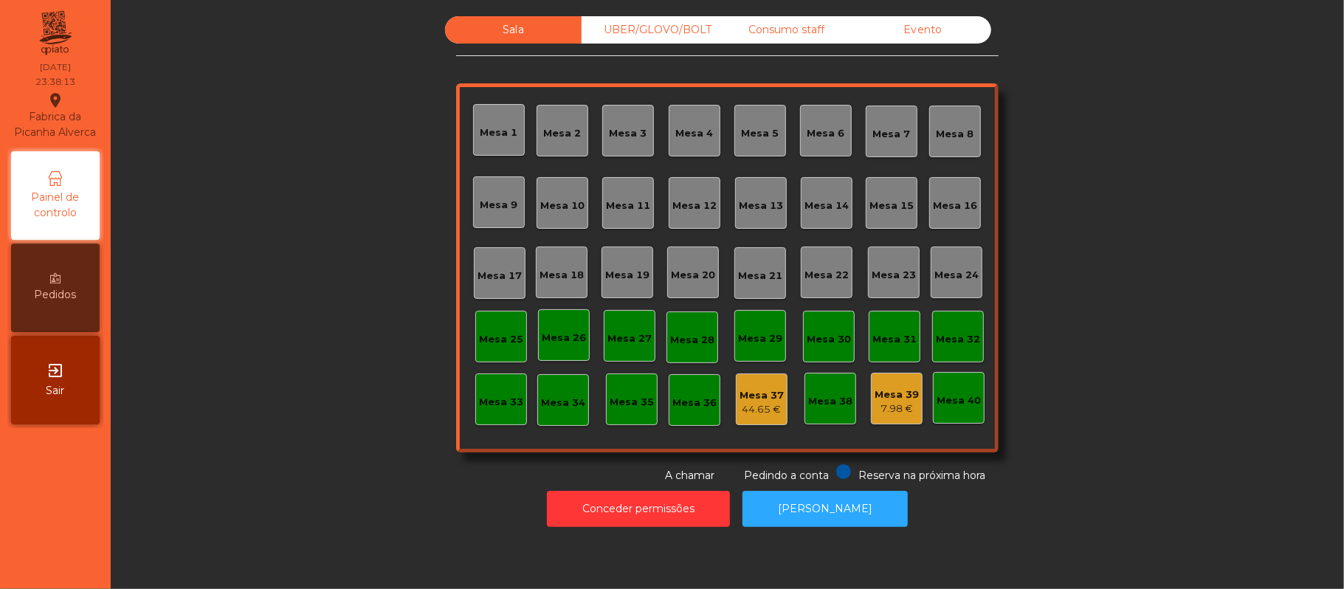
click at [927, 28] on div "Evento" at bounding box center [923, 29] width 137 height 27
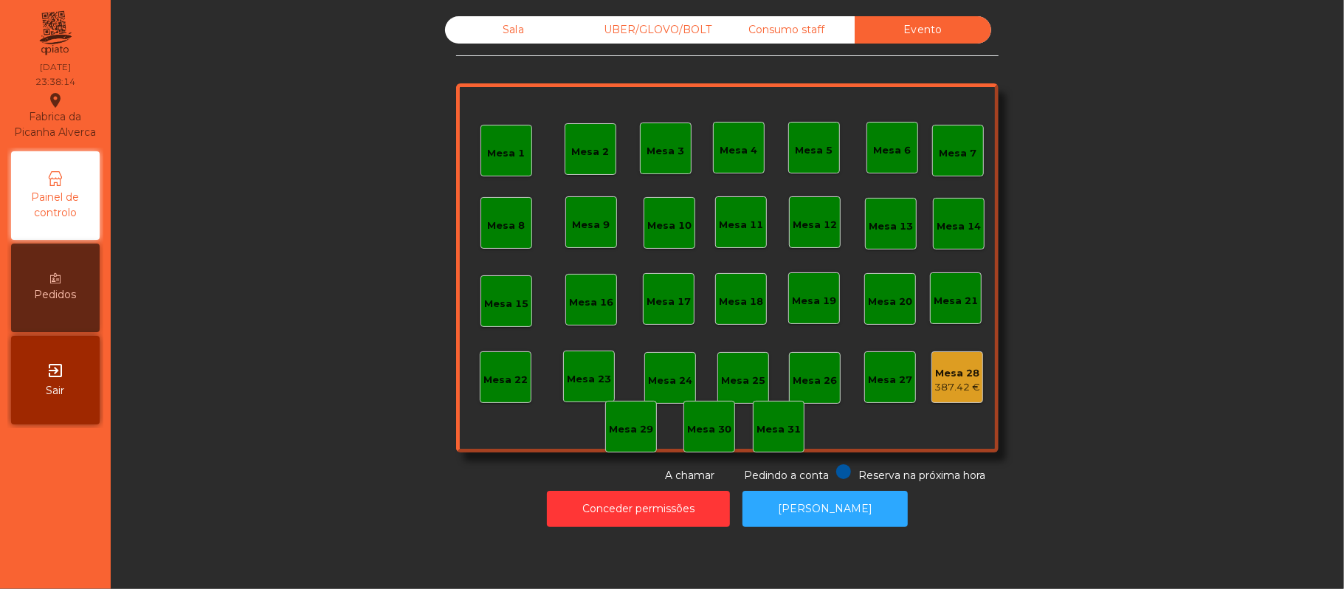
click at [808, 28] on div "Consumo staff" at bounding box center [786, 29] width 137 height 27
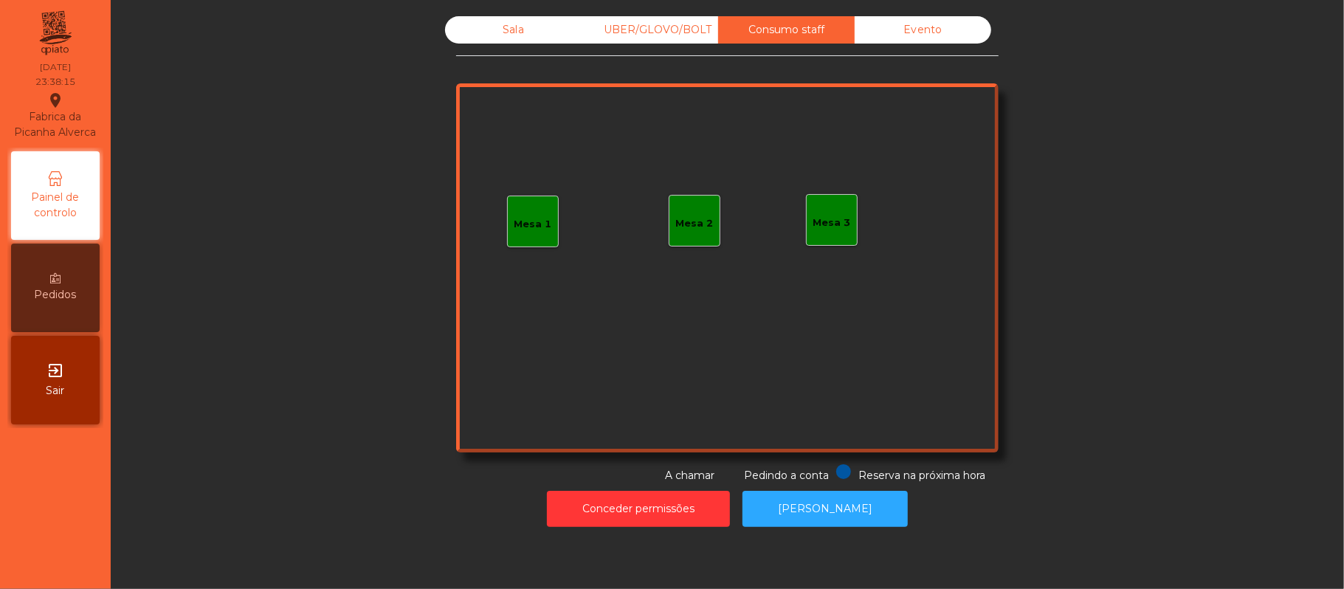
click at [669, 27] on div "UBER/GLOVO/BOLT" at bounding box center [650, 29] width 137 height 27
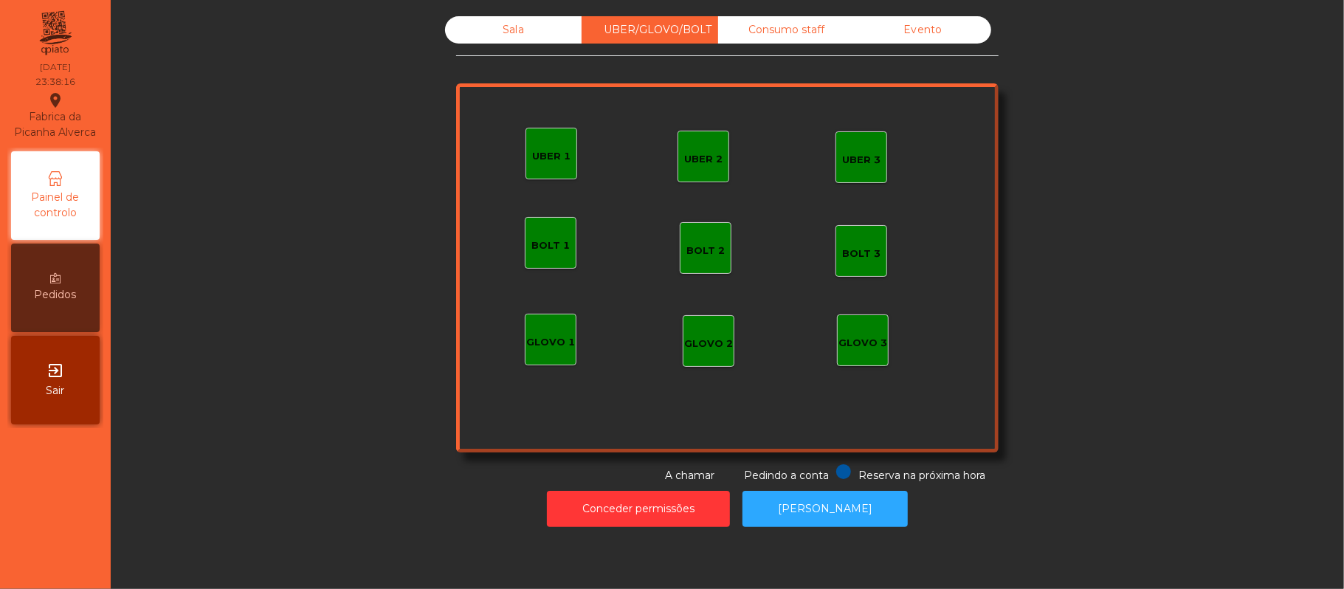
click at [515, 25] on div "Sala" at bounding box center [513, 29] width 137 height 27
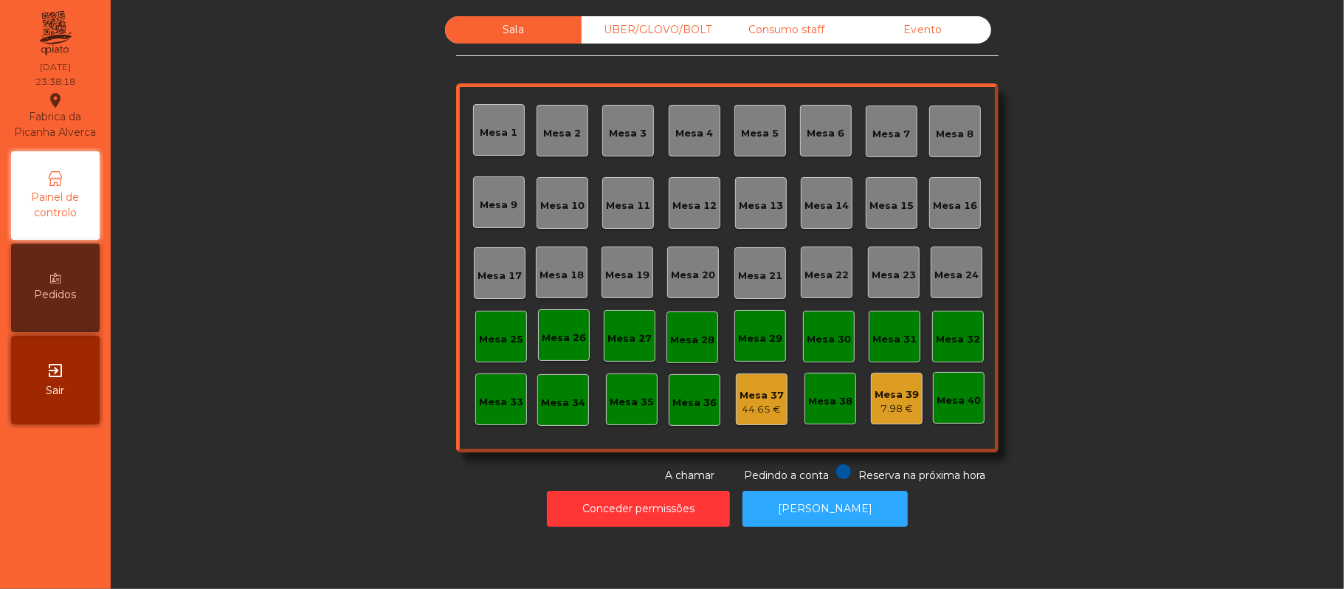
click at [937, 24] on div "Evento" at bounding box center [923, 29] width 137 height 27
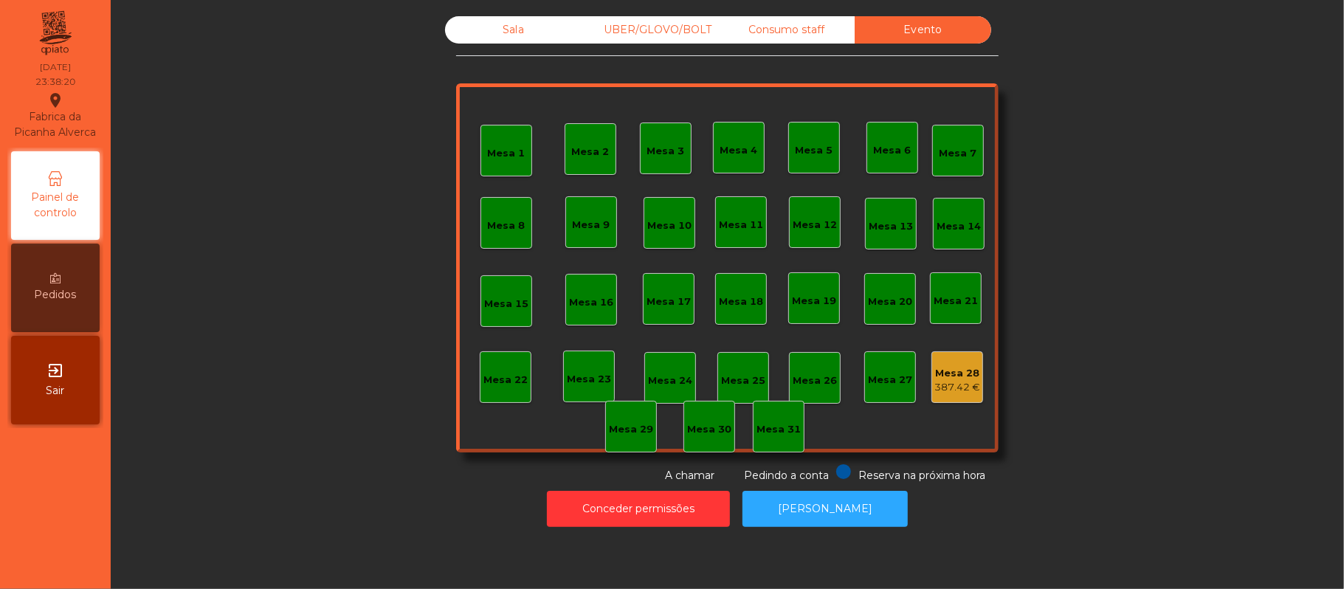
click at [802, 35] on div "Consumo staff" at bounding box center [786, 29] width 137 height 27
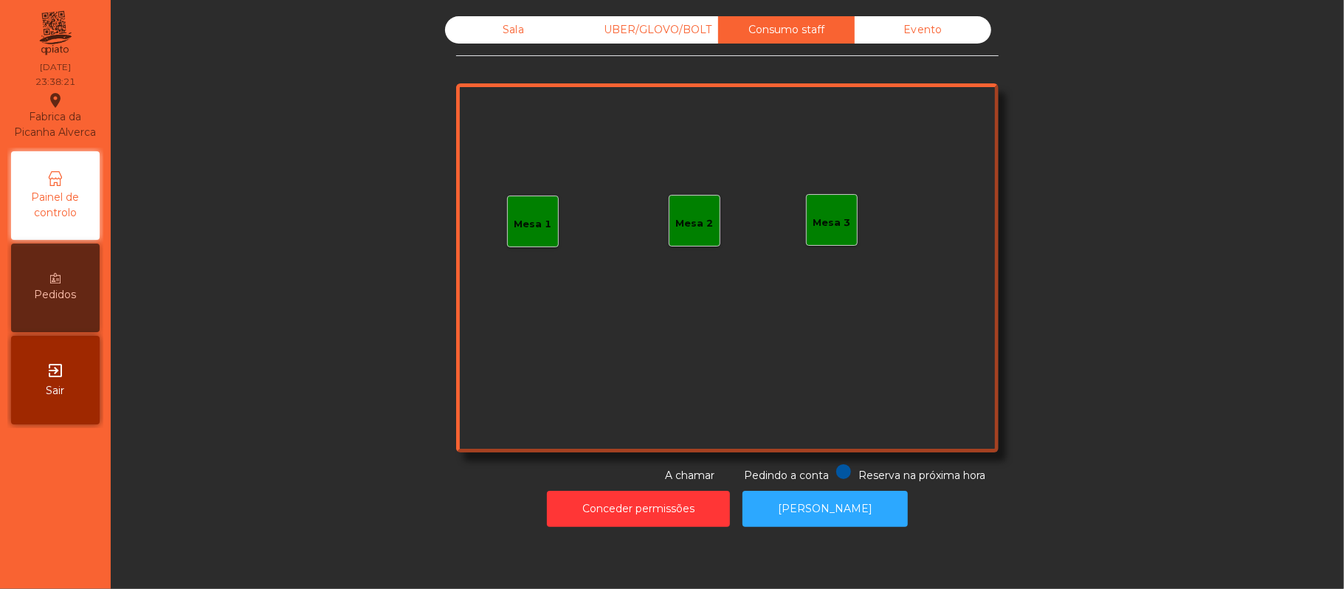
click at [668, 30] on div "UBER/GLOVO/BOLT" at bounding box center [650, 29] width 137 height 27
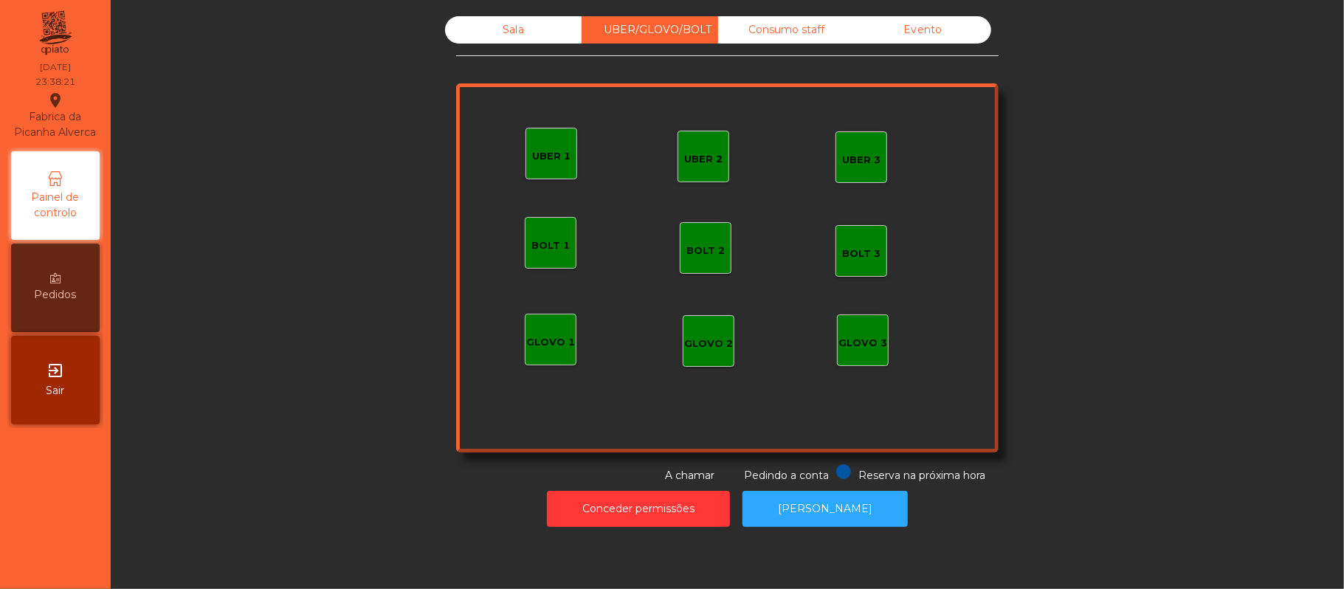
click at [508, 35] on div "Sala" at bounding box center [513, 29] width 137 height 27
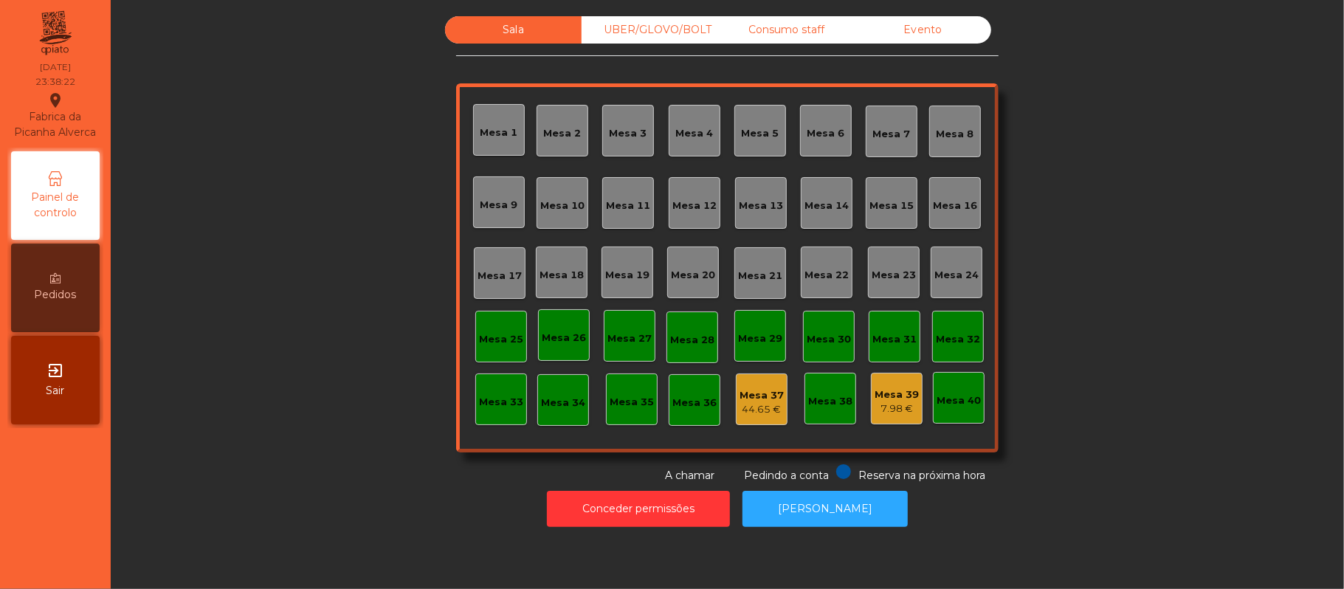
click at [647, 33] on div "UBER/GLOVO/BOLT" at bounding box center [650, 29] width 137 height 27
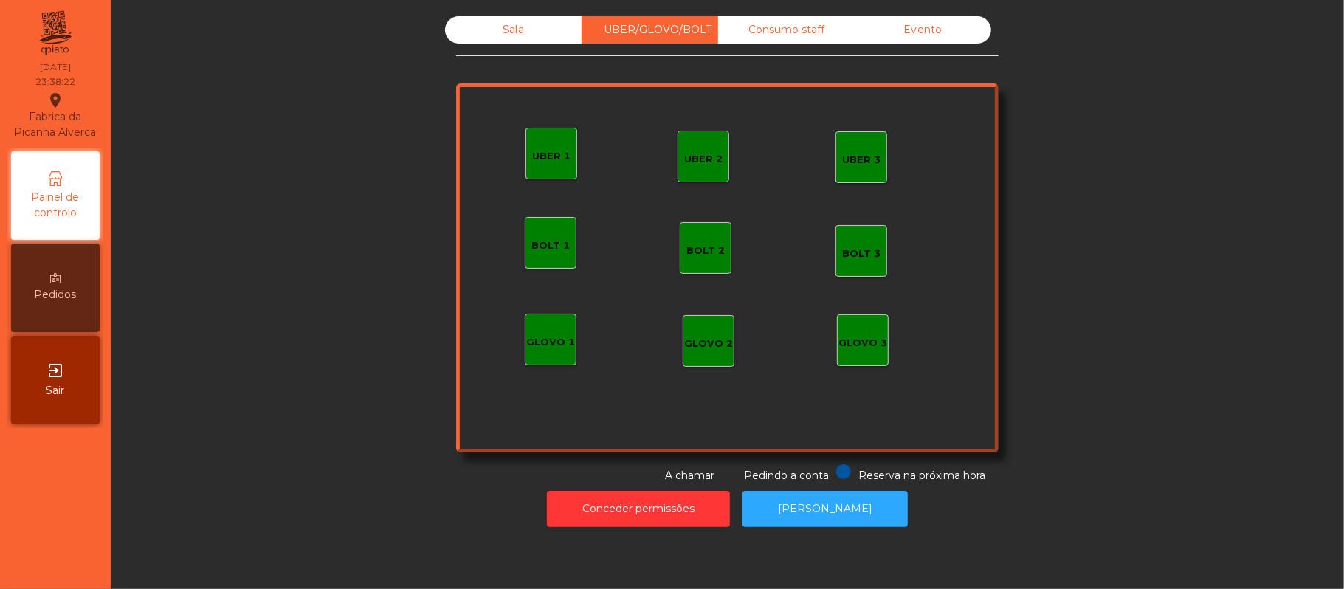
click at [806, 32] on div "Consumo staff" at bounding box center [786, 29] width 137 height 27
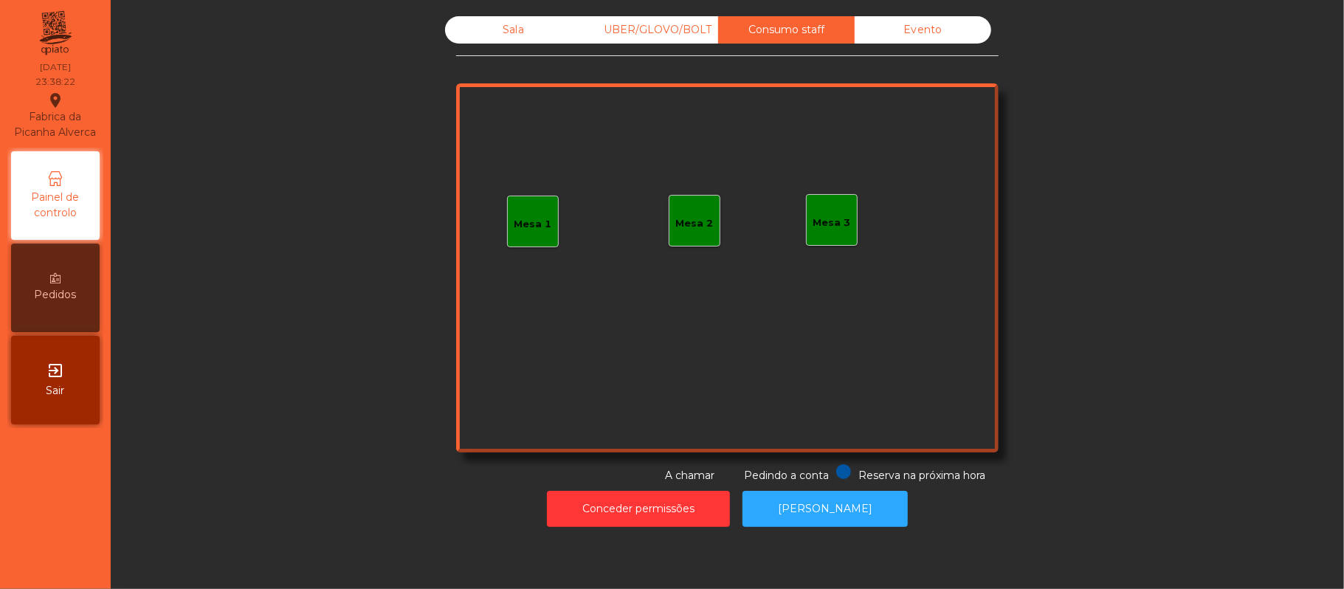
click at [939, 43] on div "Evento" at bounding box center [923, 29] width 137 height 27
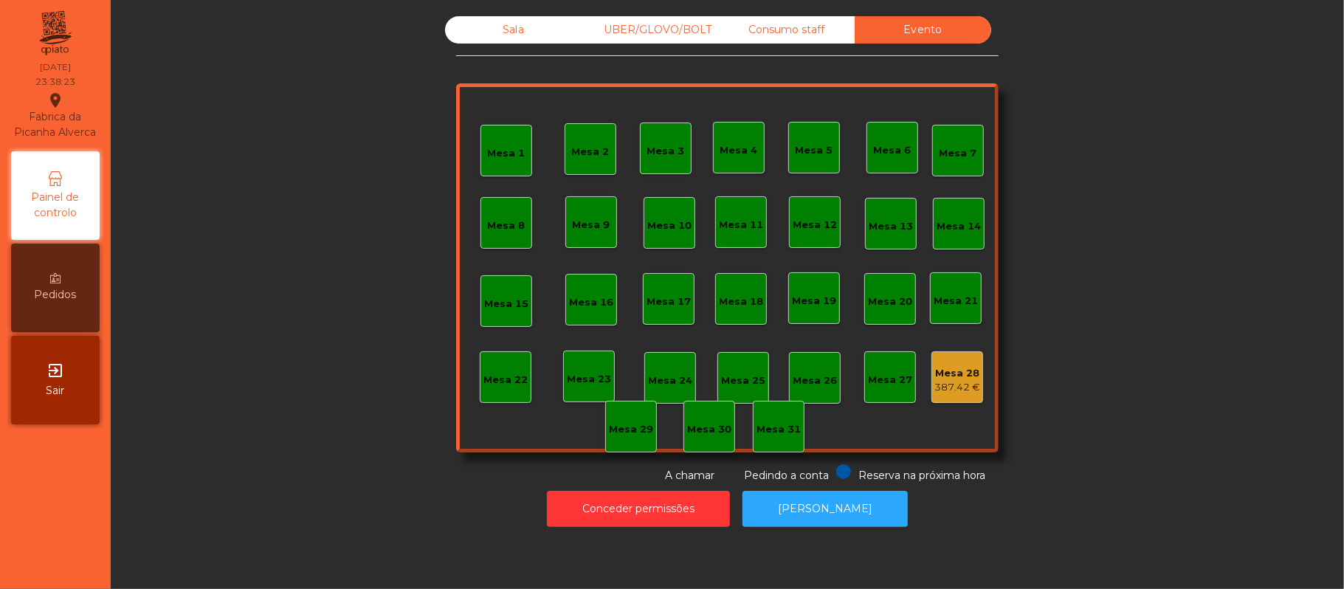
click at [796, 28] on div "Consumo staff" at bounding box center [786, 29] width 137 height 27
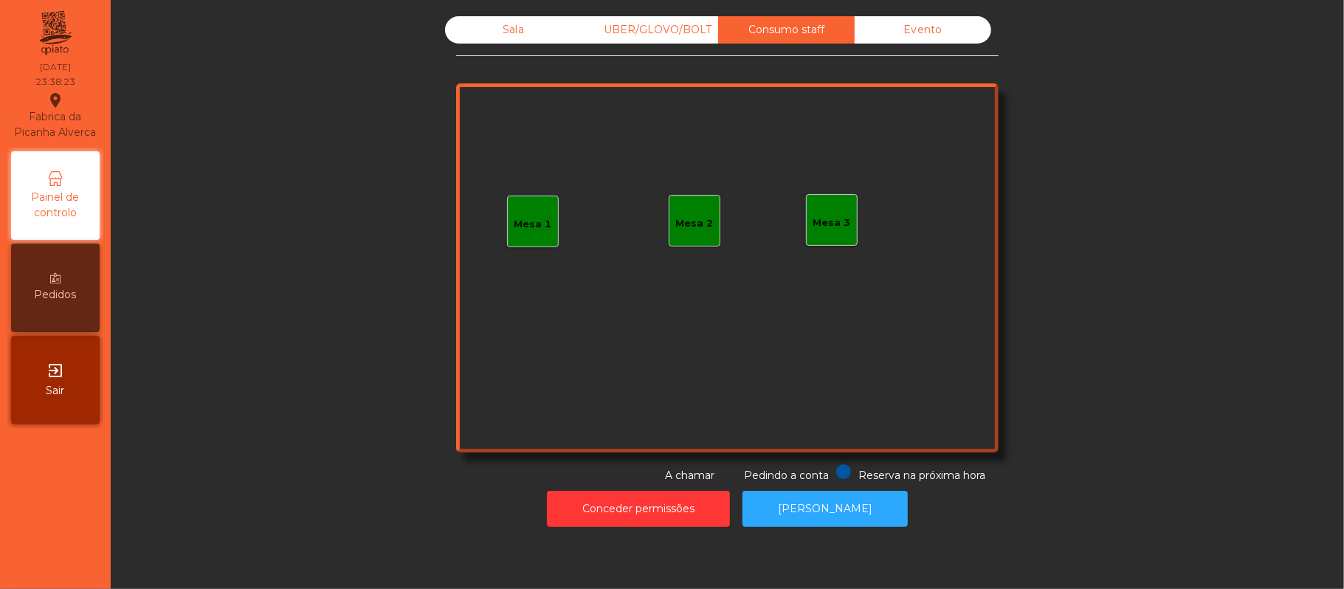
click at [667, 31] on div "UBER/GLOVO/BOLT" at bounding box center [650, 29] width 137 height 27
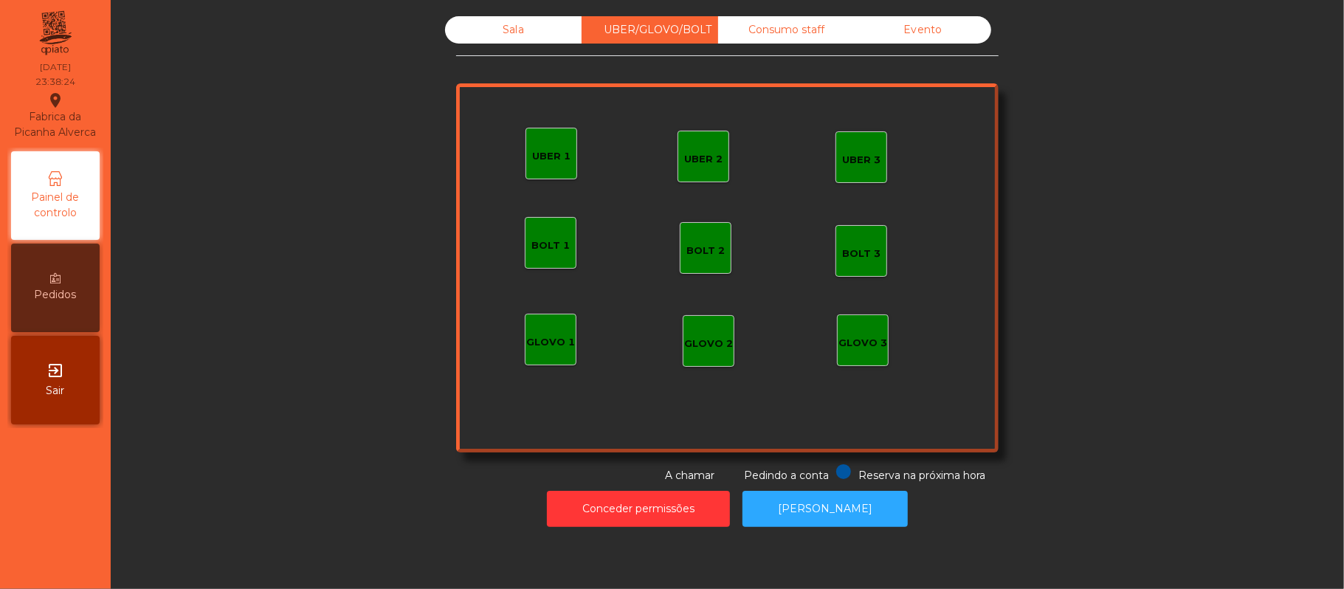
click at [506, 30] on div "Sala" at bounding box center [513, 29] width 137 height 27
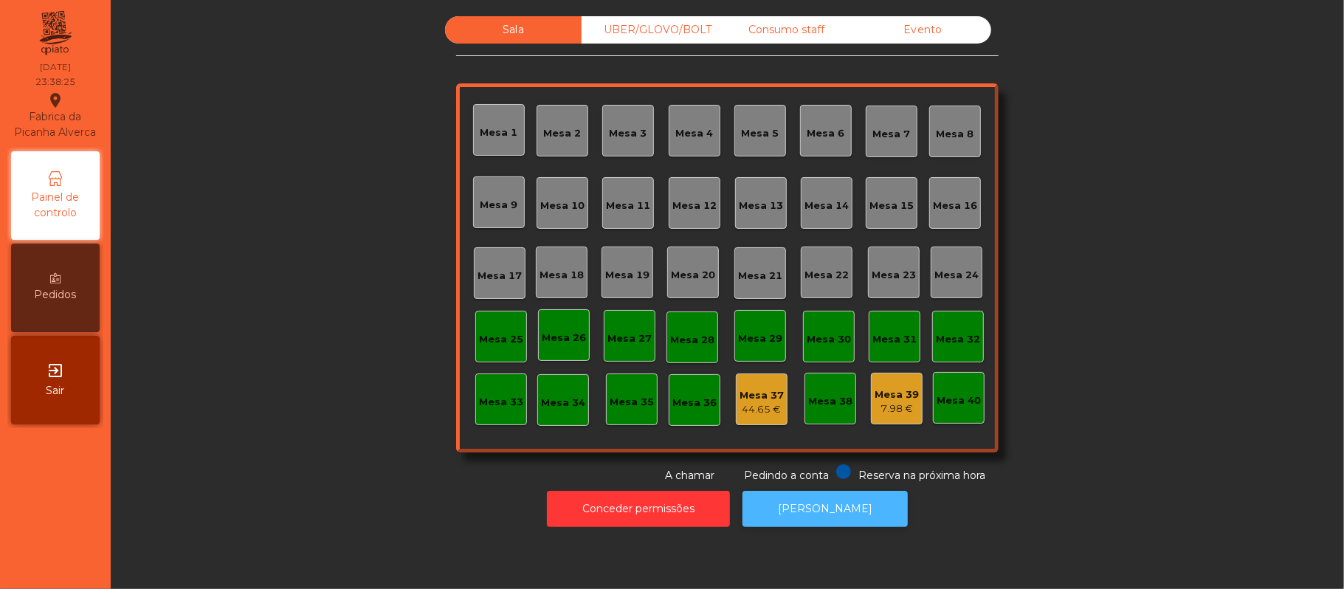
click at [842, 518] on button "[PERSON_NAME]" at bounding box center [825, 509] width 165 height 36
